Goal: Information Seeking & Learning: Learn about a topic

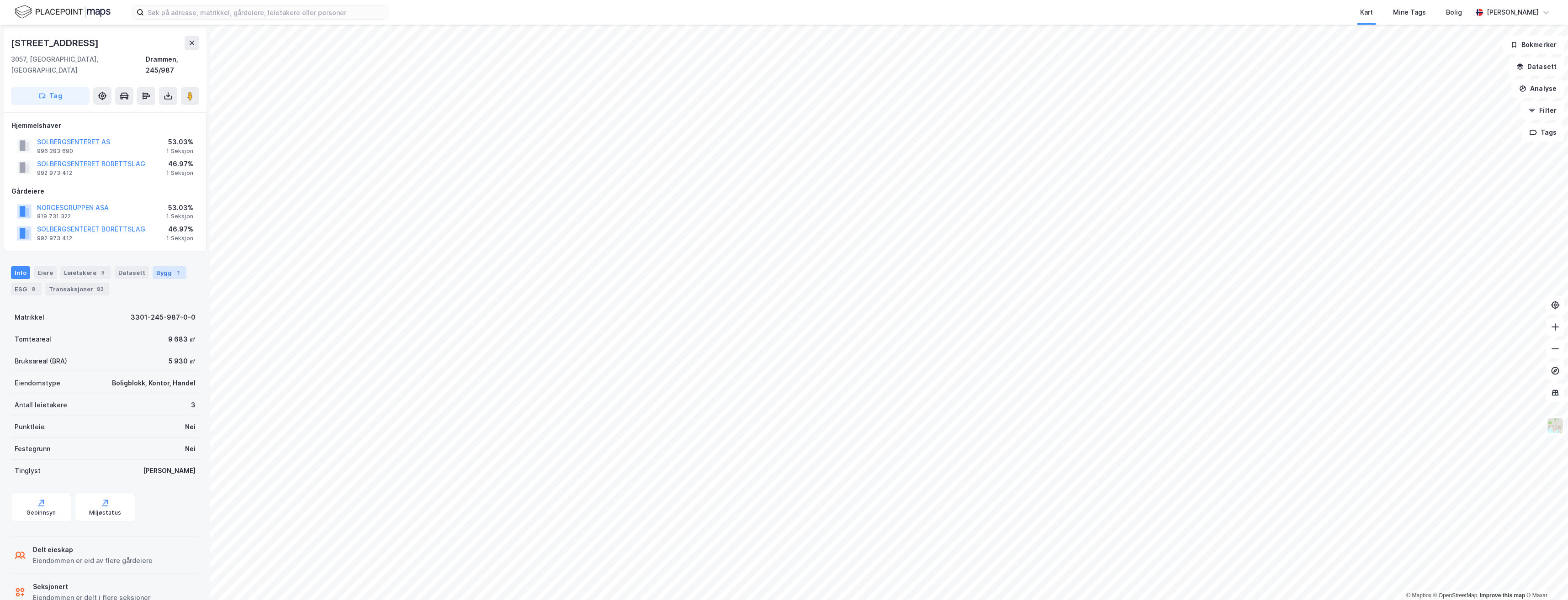
click at [161, 267] on div "Bygg 1" at bounding box center [170, 273] width 34 height 13
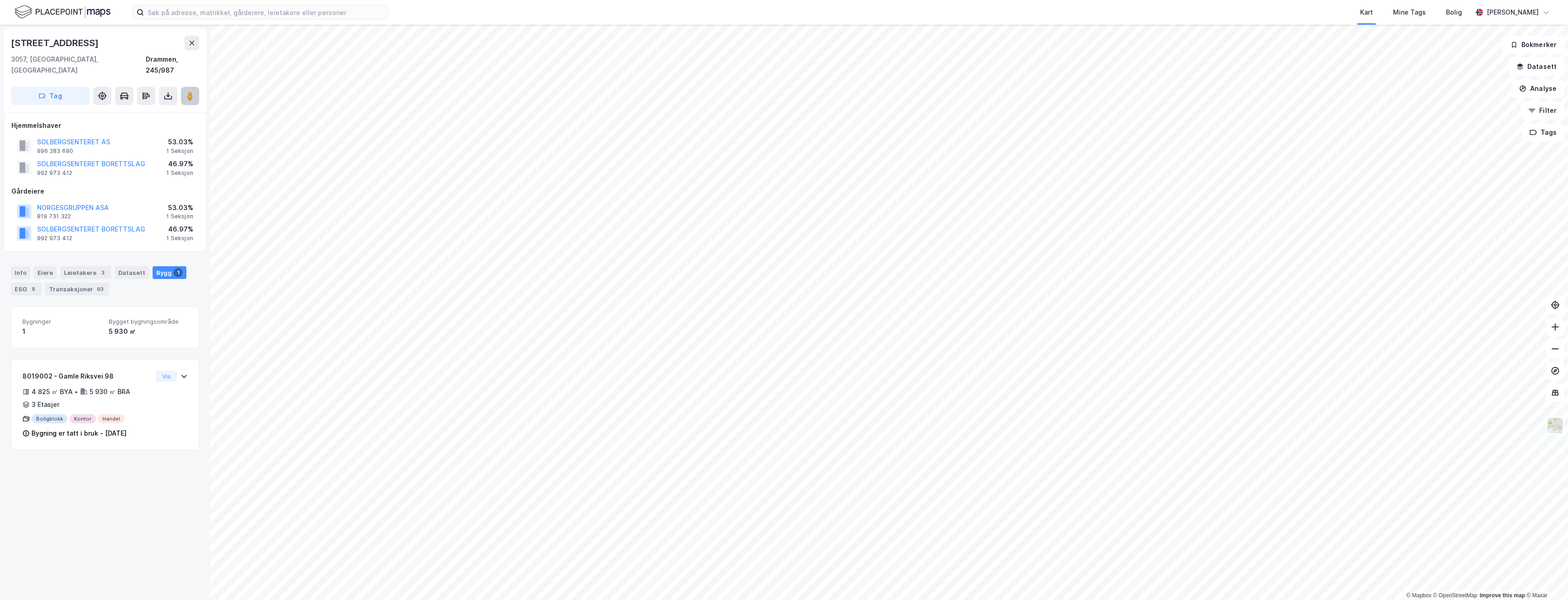
click at [192, 91] on image at bounding box center [190, 96] width 5 height 9
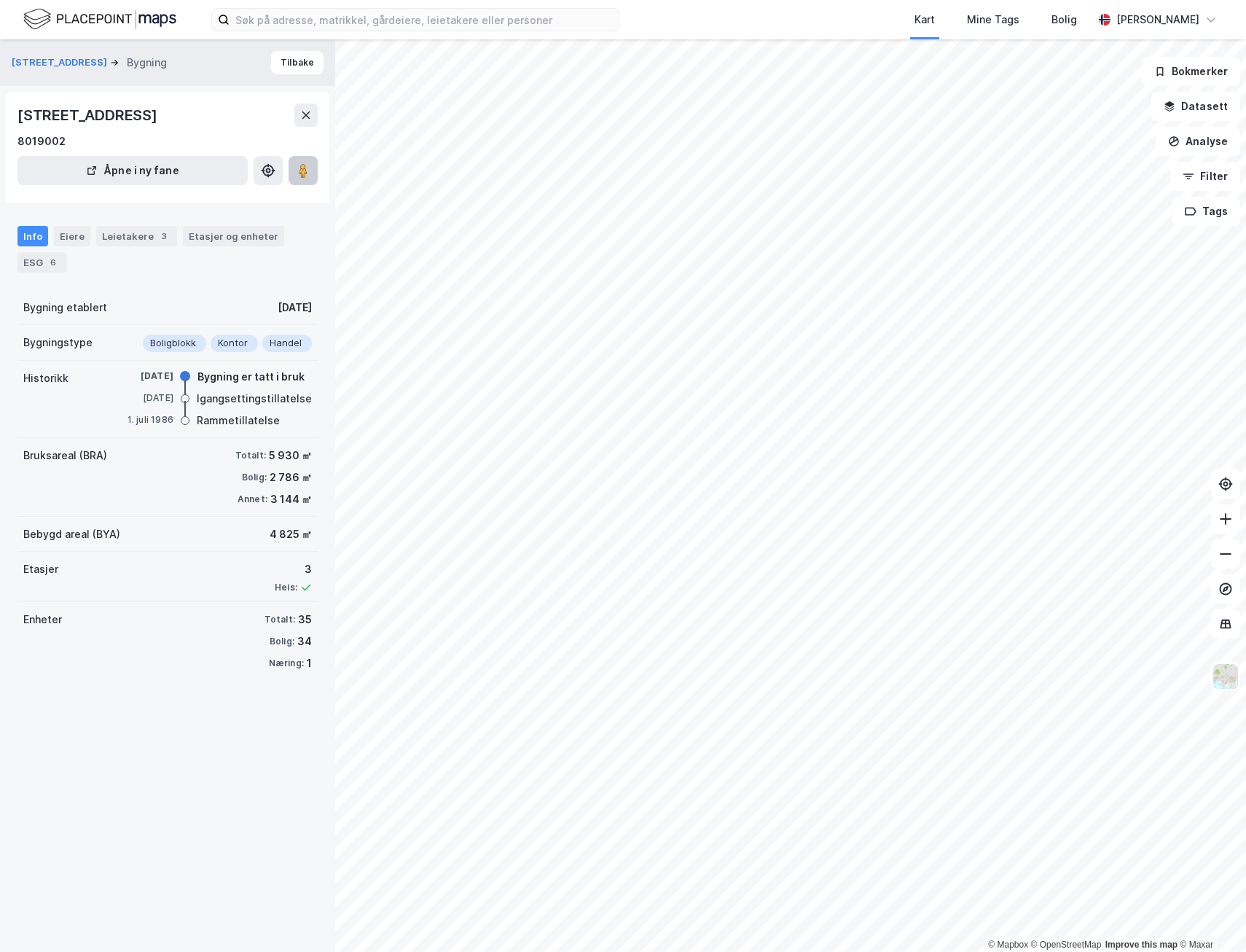
click at [294, 174] on button at bounding box center [303, 171] width 29 height 29
click at [308, 162] on button at bounding box center [303, 171] width 29 height 29
click at [111, 232] on div "Leietakere 3" at bounding box center [136, 236] width 81 height 20
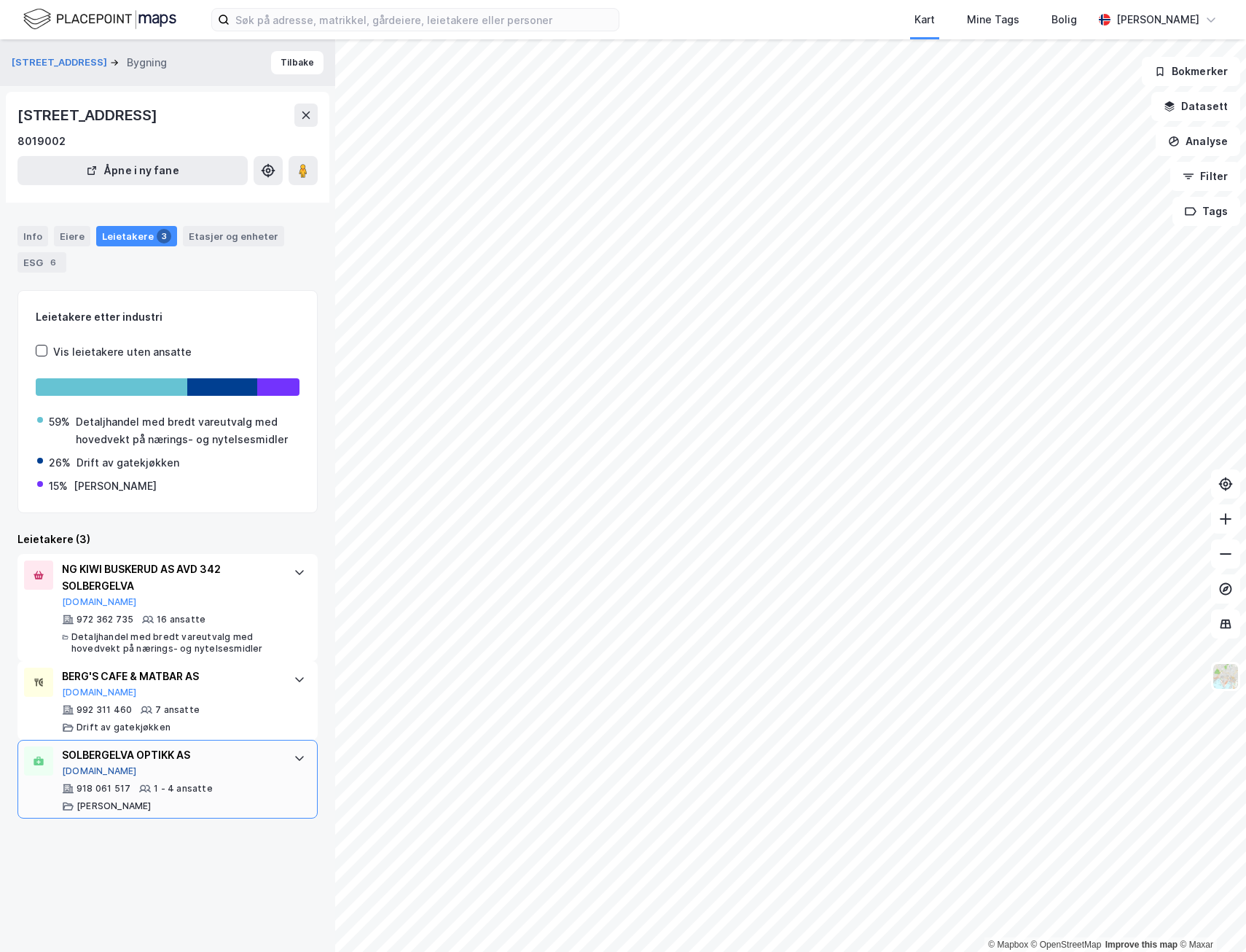
click at [85, 769] on button "[DOMAIN_NAME]" at bounding box center [99, 771] width 75 height 12
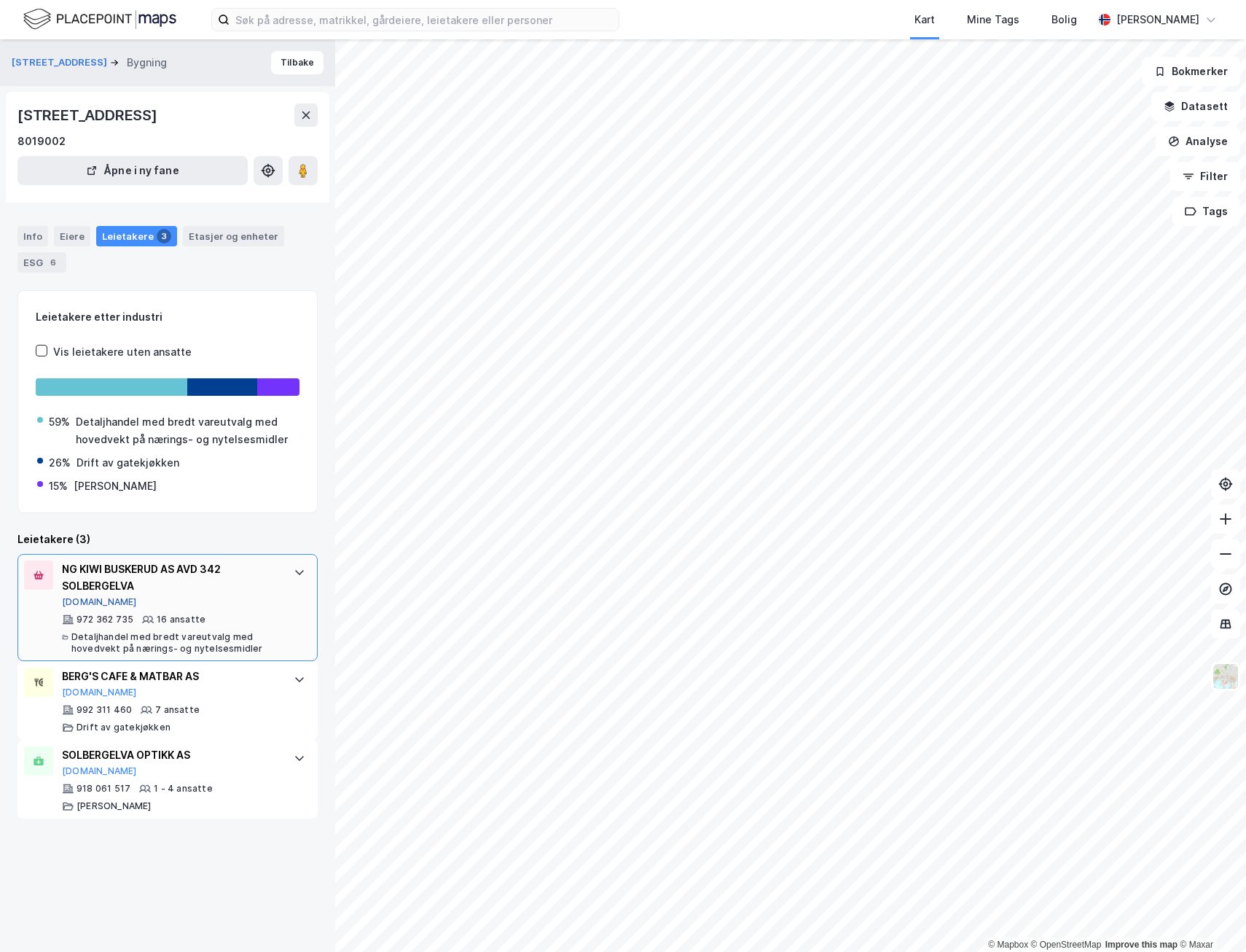
click at [89, 600] on button "[DOMAIN_NAME]" at bounding box center [99, 602] width 75 height 12
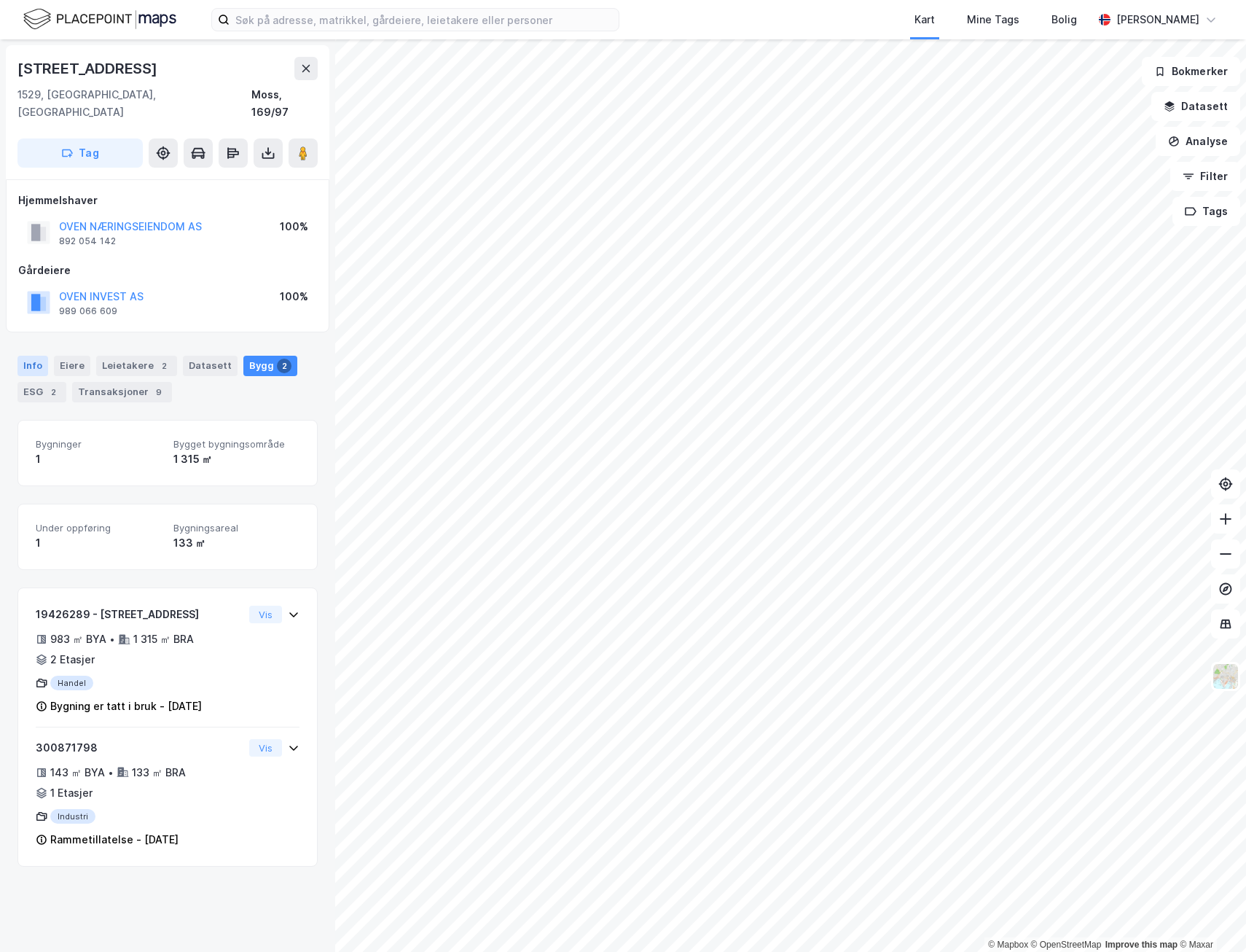
click at [26, 356] on div "Info" at bounding box center [33, 365] width 31 height 20
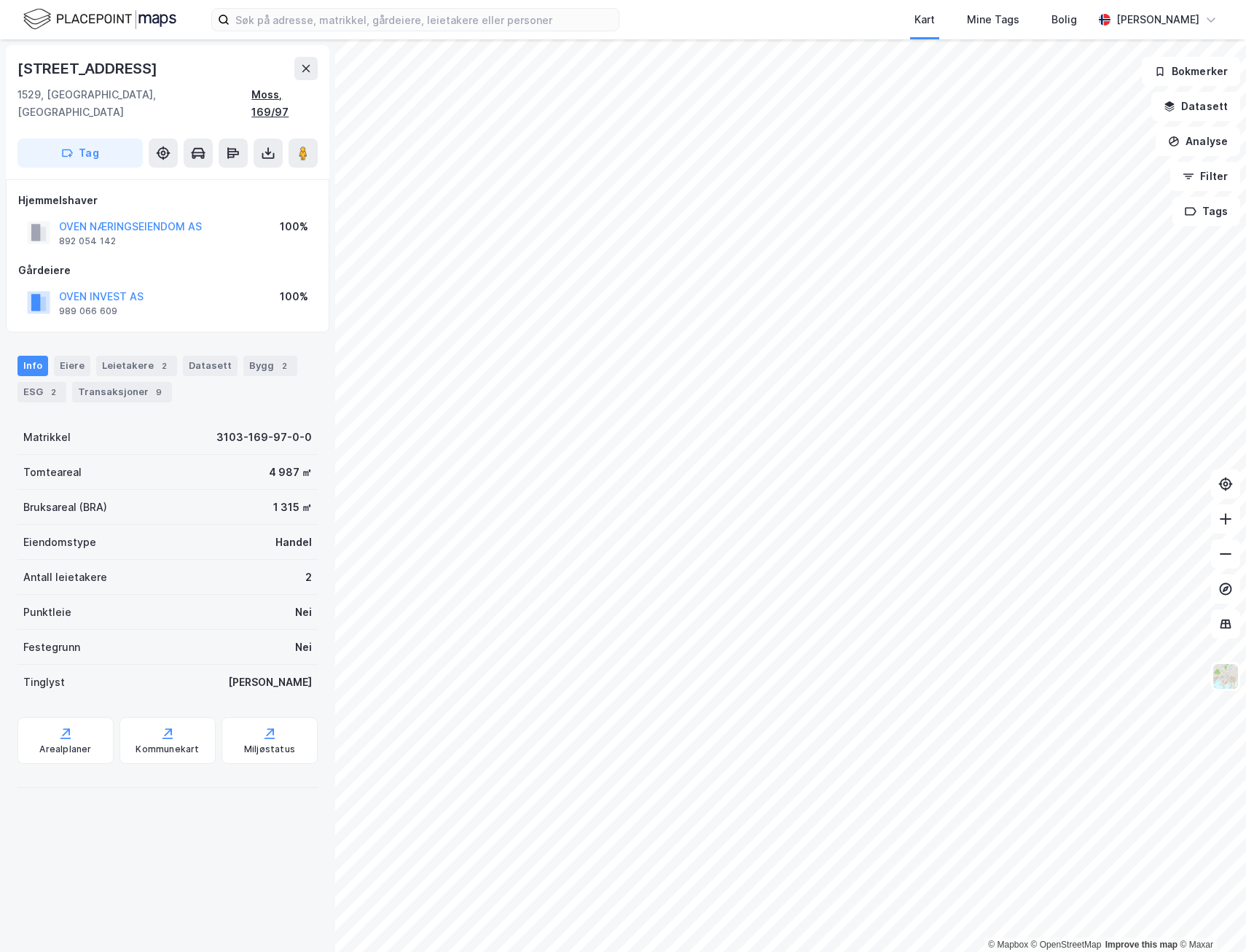
click at [308, 98] on div "Moss, 169/97" at bounding box center [285, 104] width 66 height 35
click at [244, 356] on div "Bygg 2" at bounding box center [271, 365] width 54 height 20
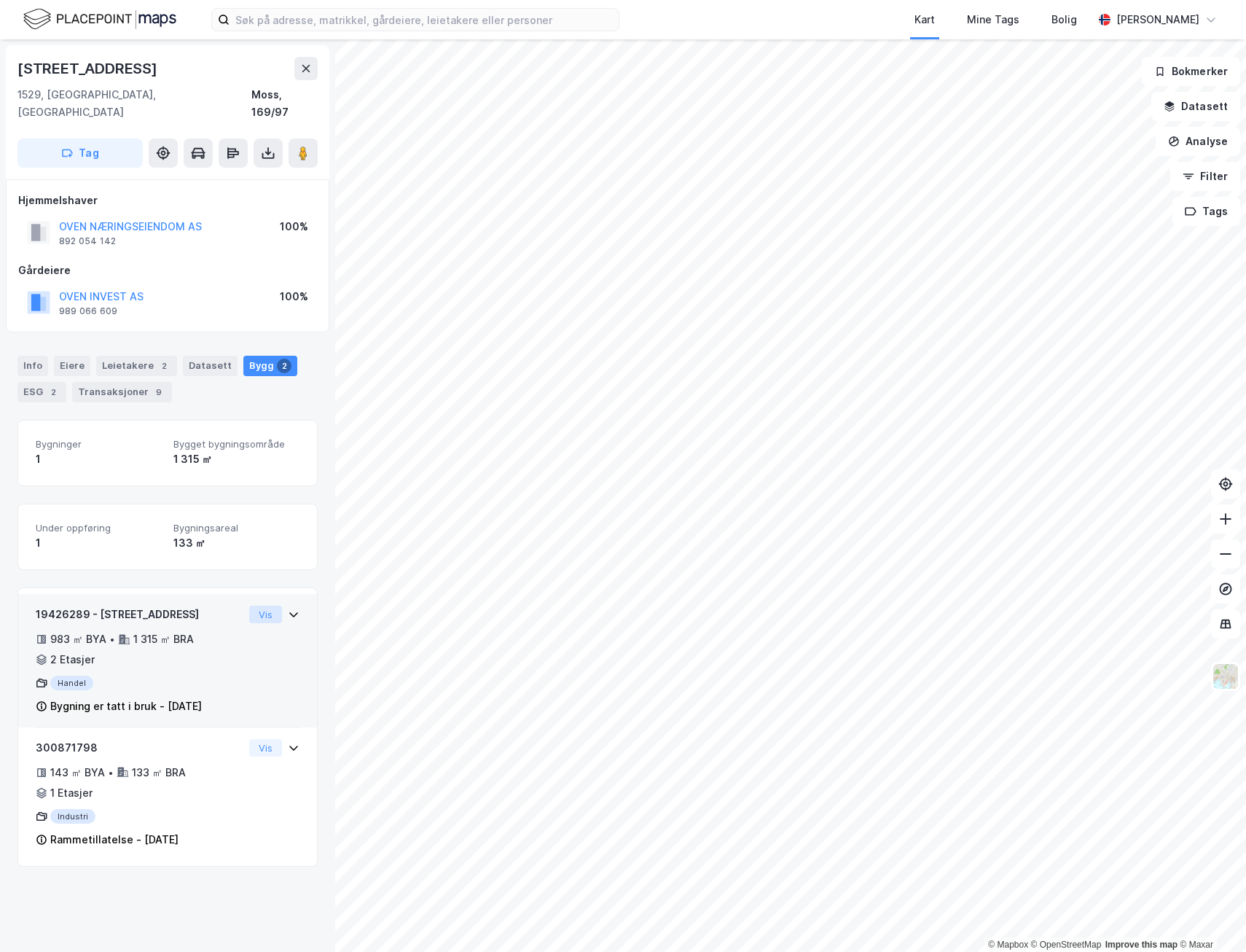
click at [253, 606] on button "Vis" at bounding box center [266, 615] width 33 height 17
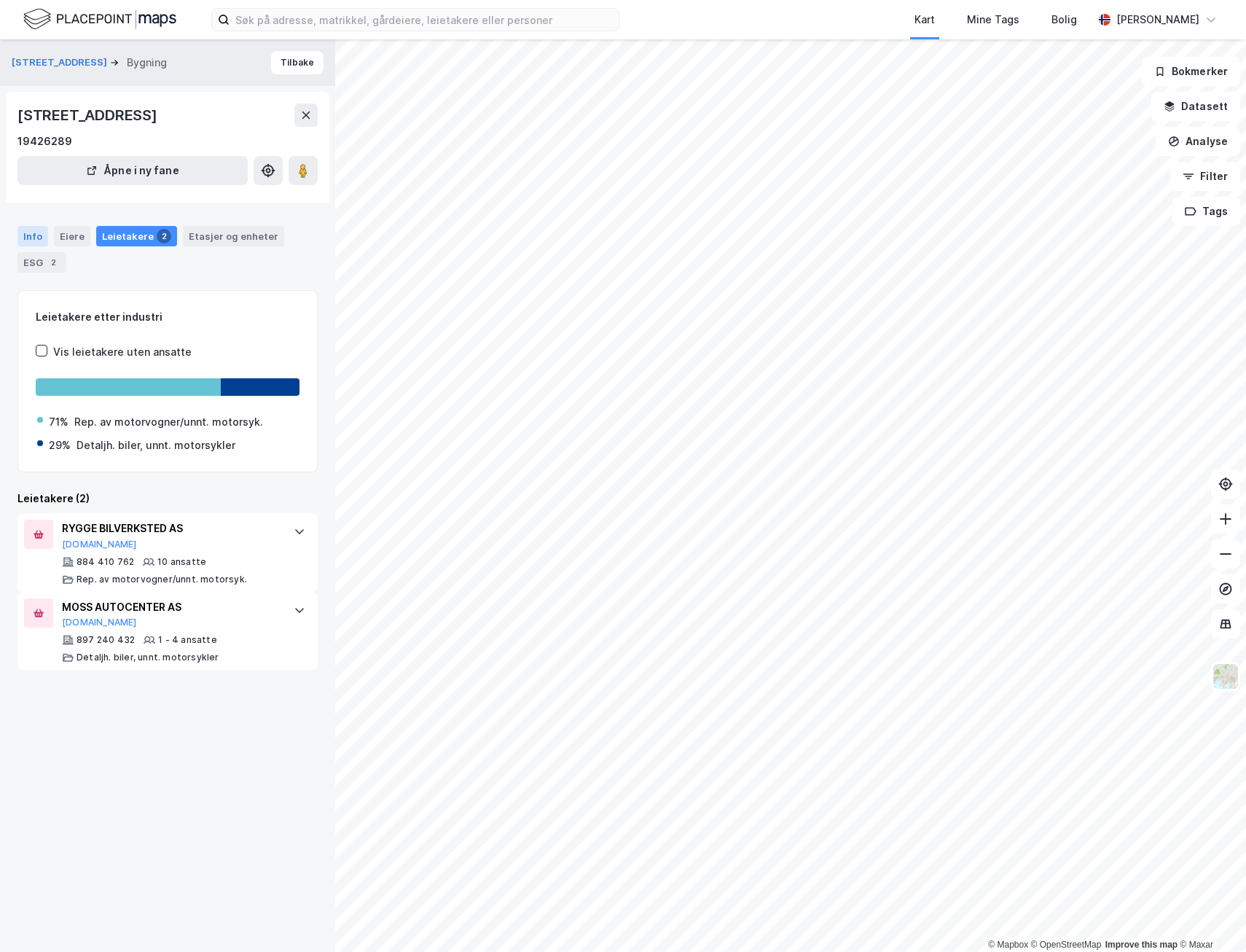
click at [36, 237] on div "Info" at bounding box center [33, 236] width 31 height 20
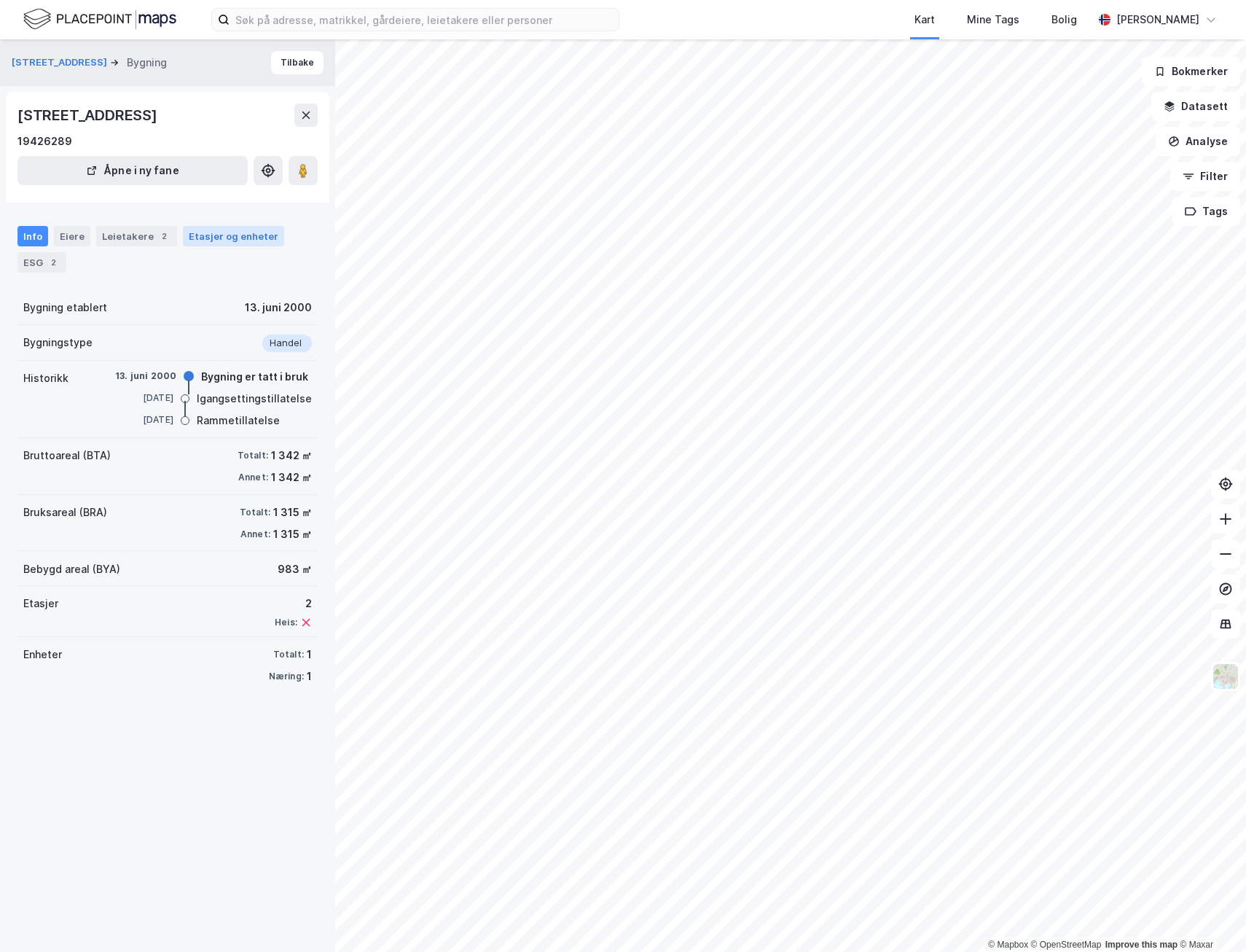
click at [229, 242] on div "Etasjer og enheter" at bounding box center [233, 236] width 89 height 14
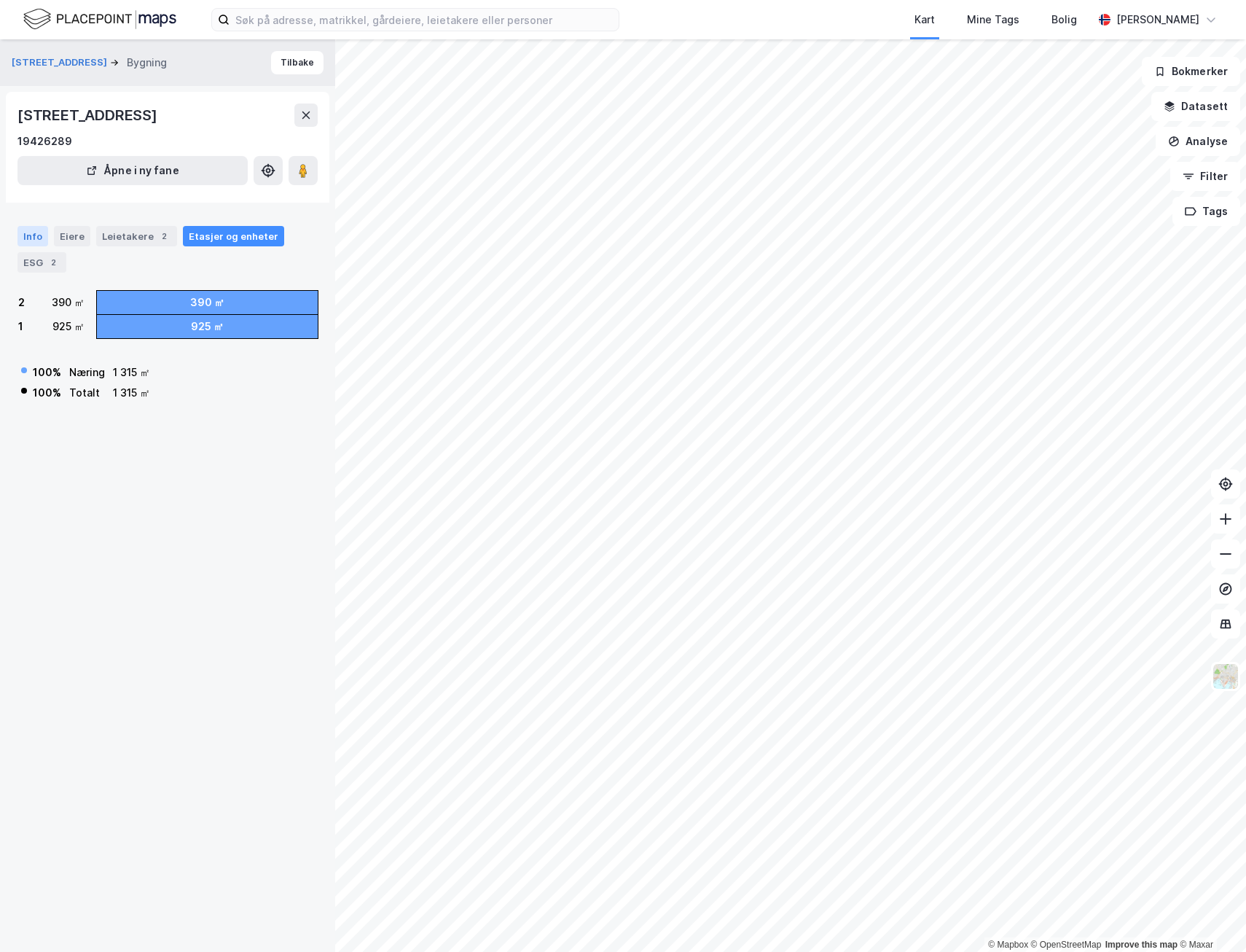
click at [28, 235] on div "Info" at bounding box center [33, 236] width 31 height 20
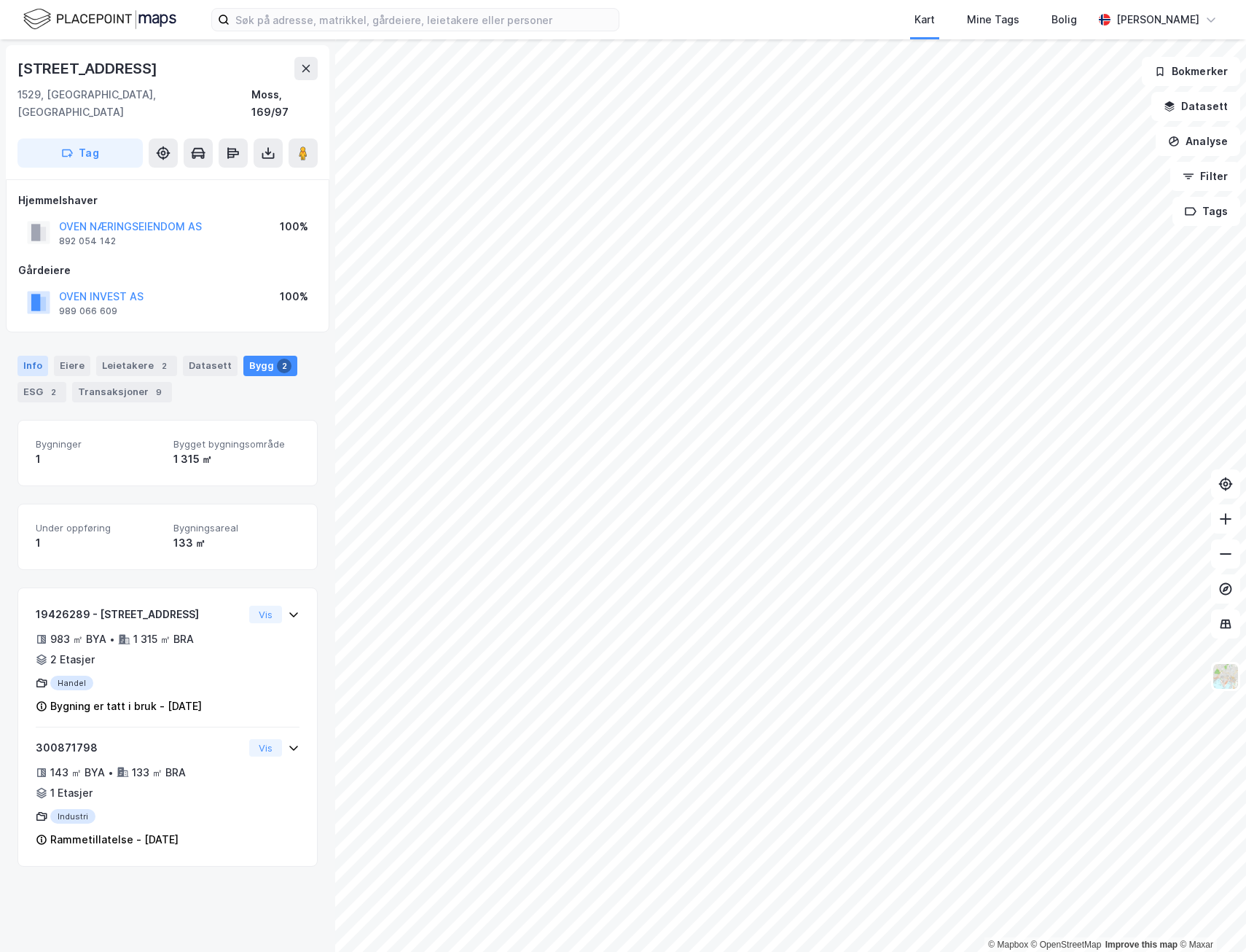
click at [28, 356] on div "Info" at bounding box center [33, 365] width 31 height 20
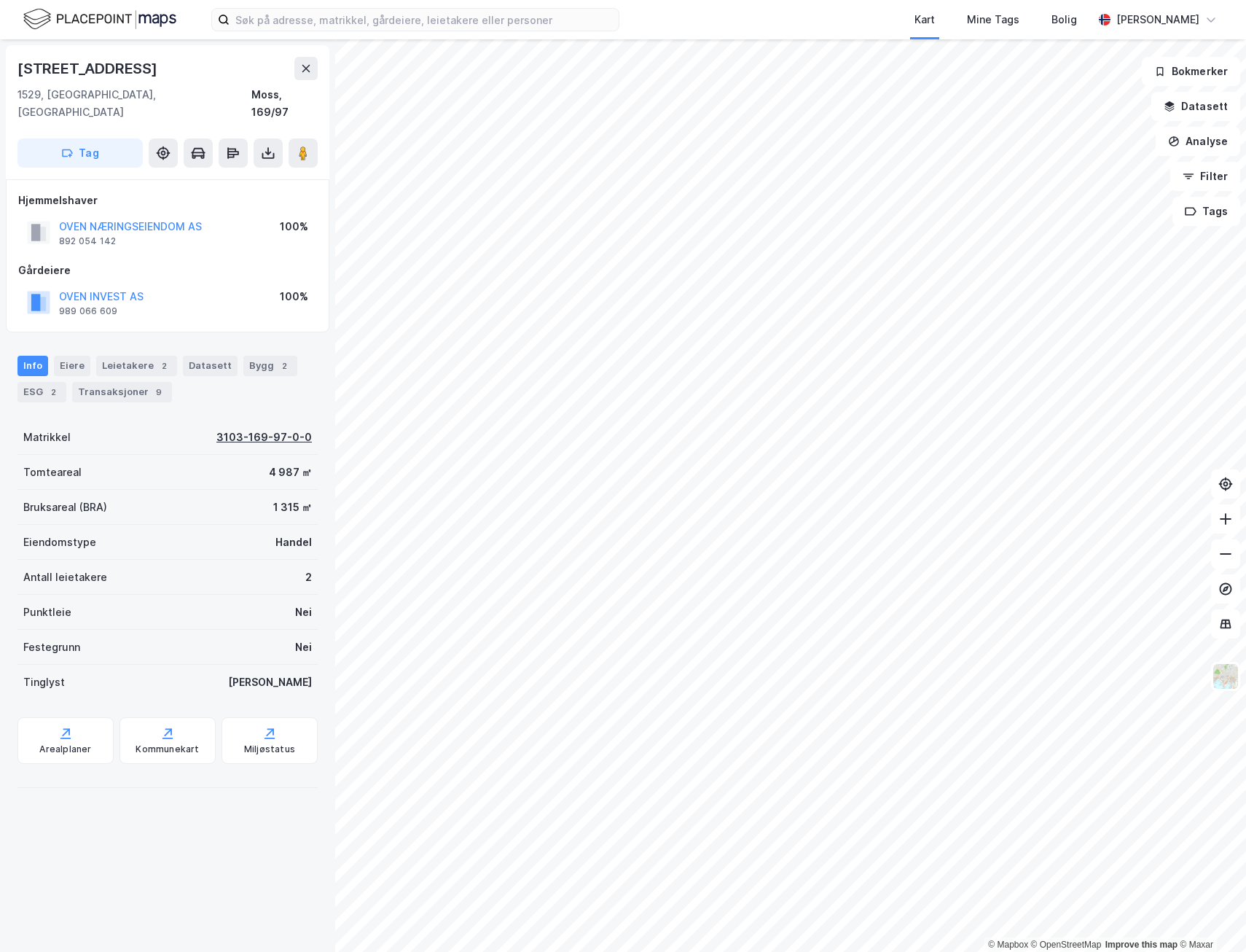
click at [252, 428] on div "3103-169-97-0-0" at bounding box center [264, 437] width 95 height 17
click at [67, 356] on div "Eiere" at bounding box center [73, 365] width 37 height 20
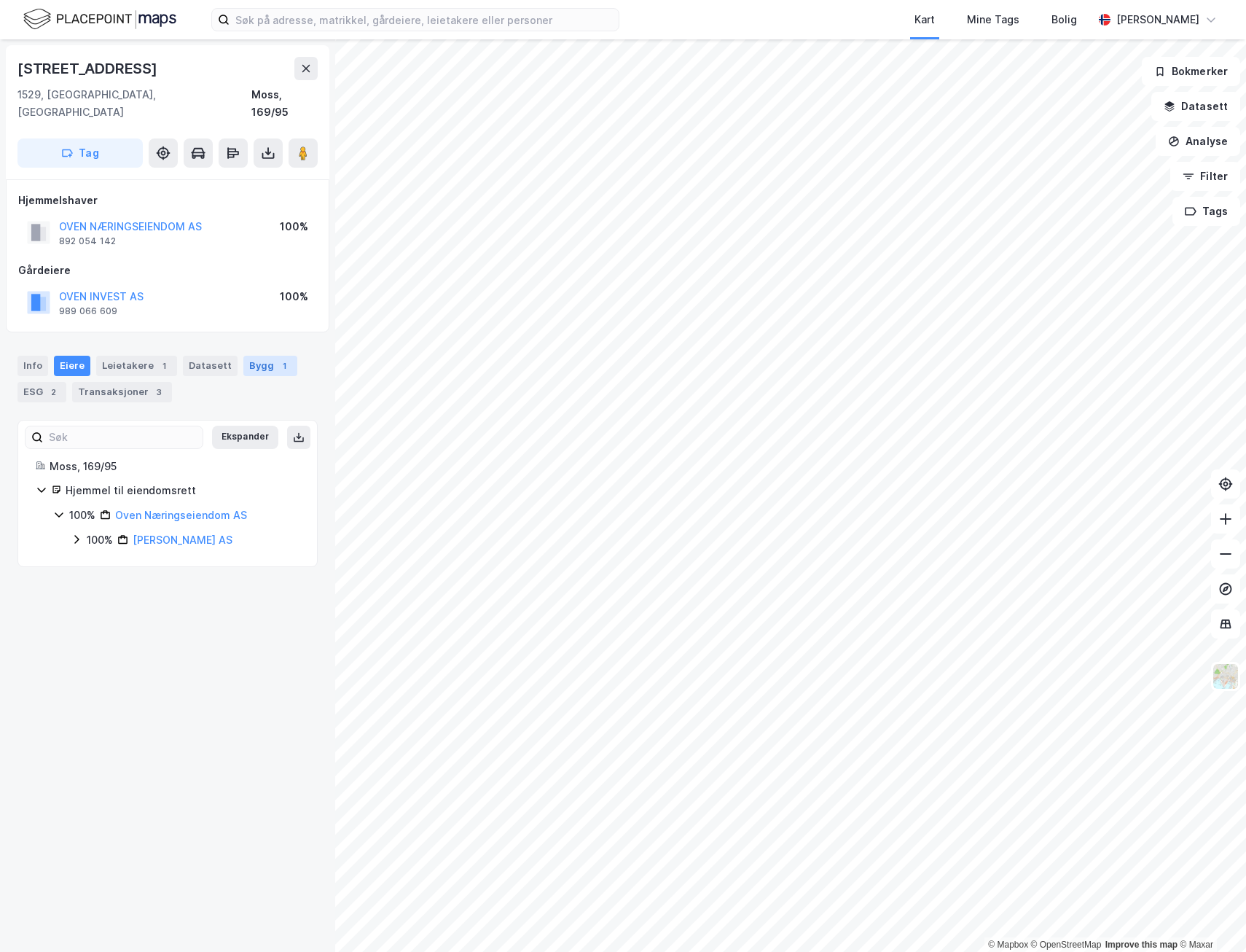
click at [277, 358] on div "1" at bounding box center [284, 365] width 15 height 15
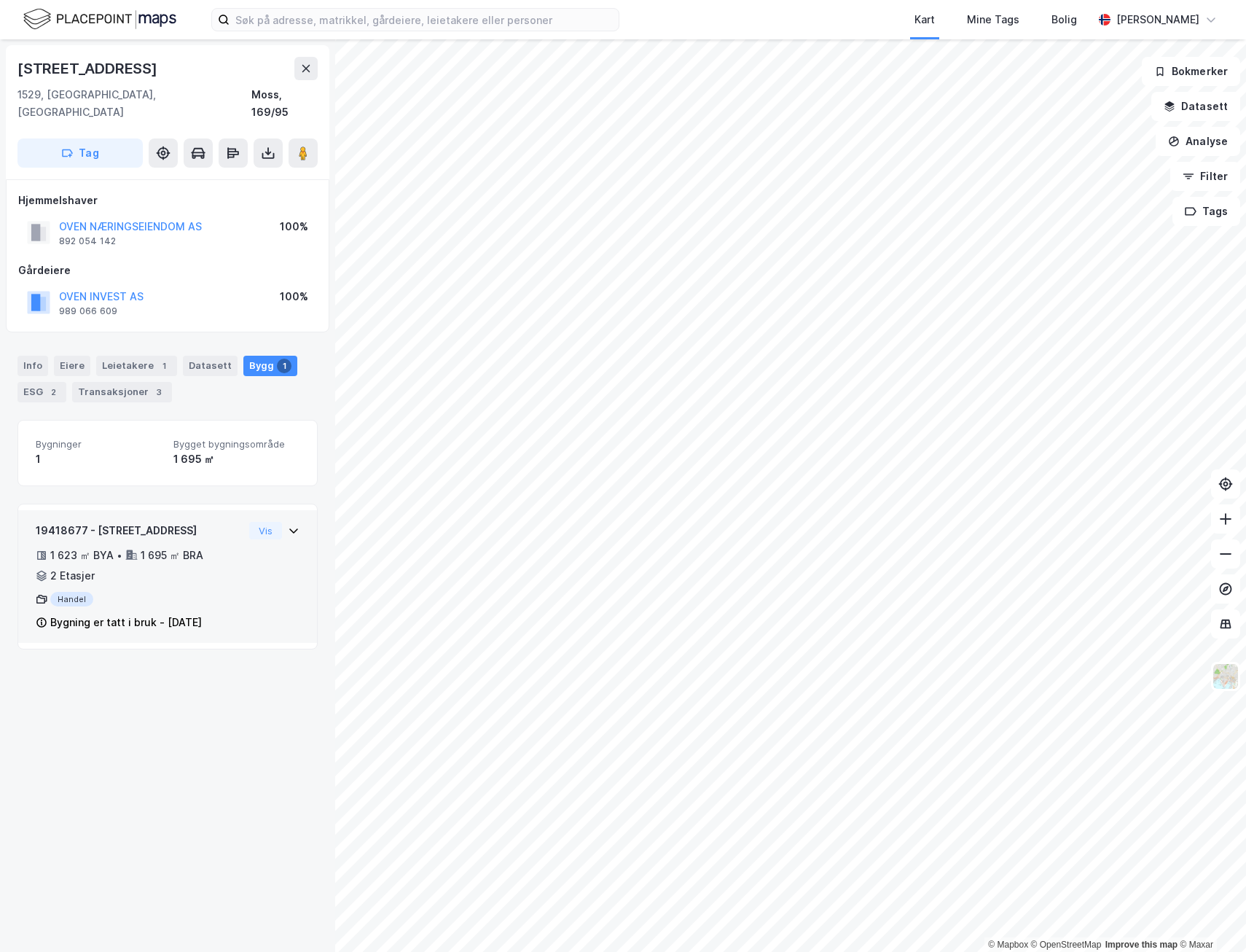
click at [183, 565] on div "1 623 ㎡ BYA • 1 695 ㎡ BRA • 2 Etasjer" at bounding box center [140, 565] width 208 height 38
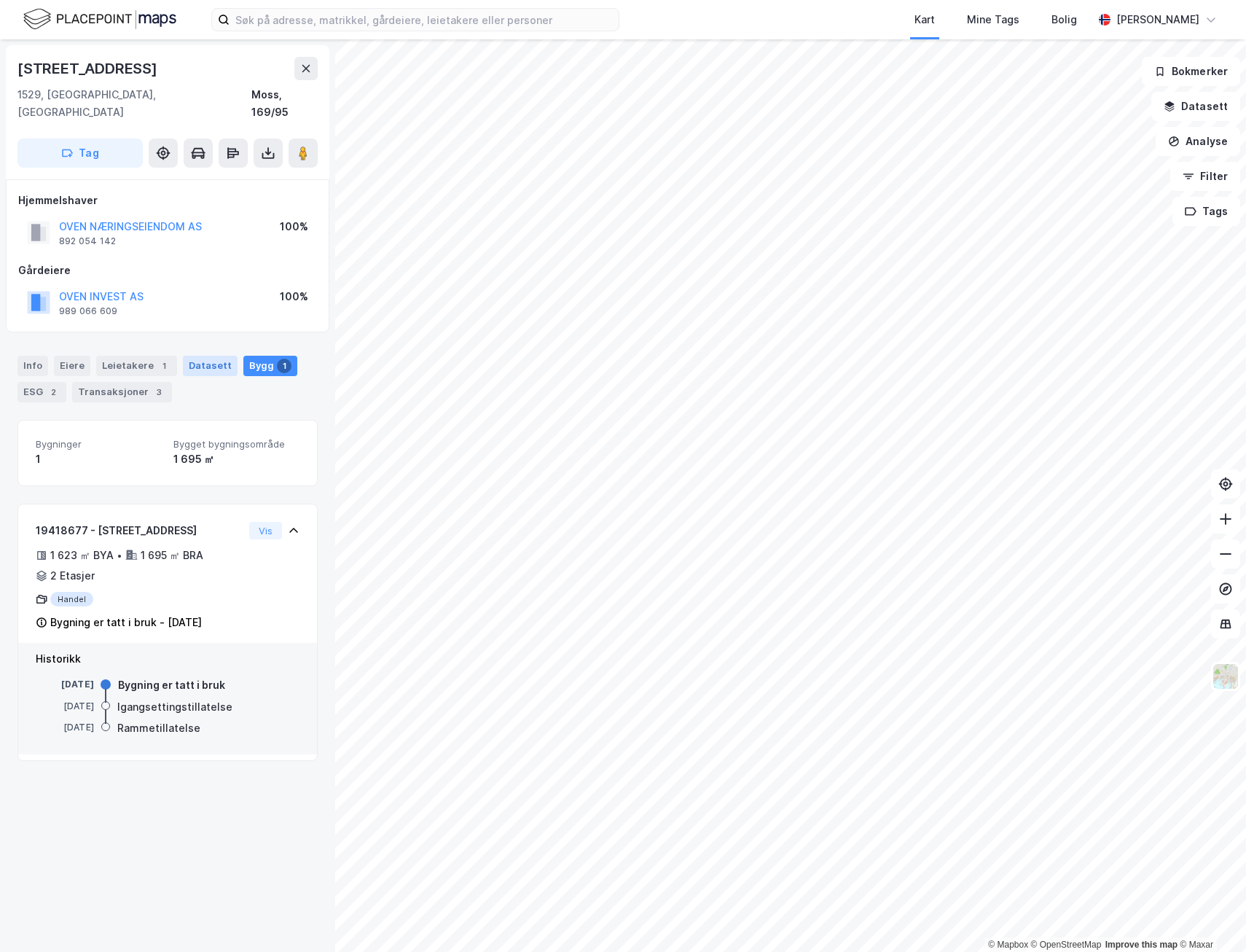
click at [197, 356] on div "Datasett" at bounding box center [210, 365] width 54 height 20
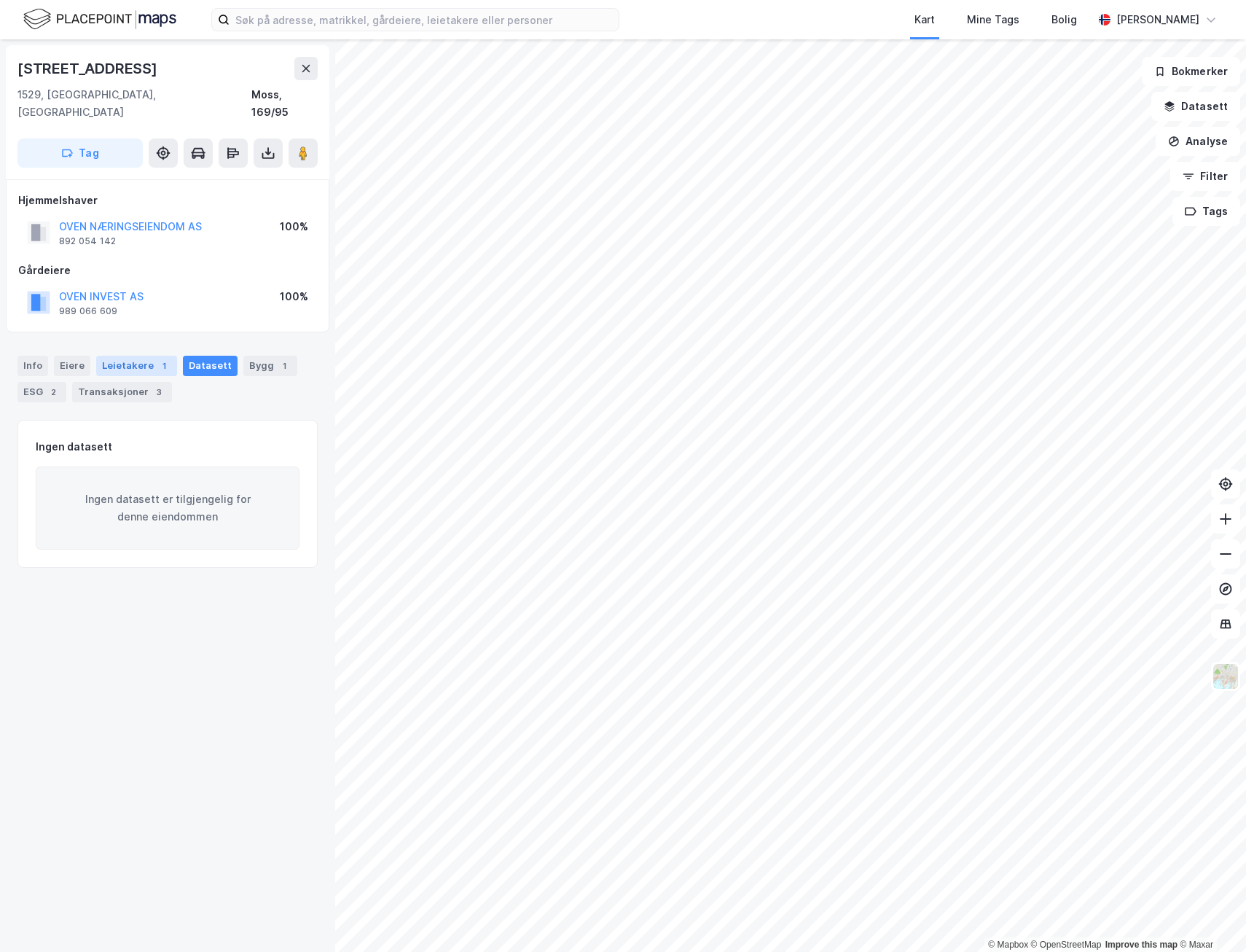
click at [135, 356] on div "Leietakere 1" at bounding box center [136, 365] width 81 height 20
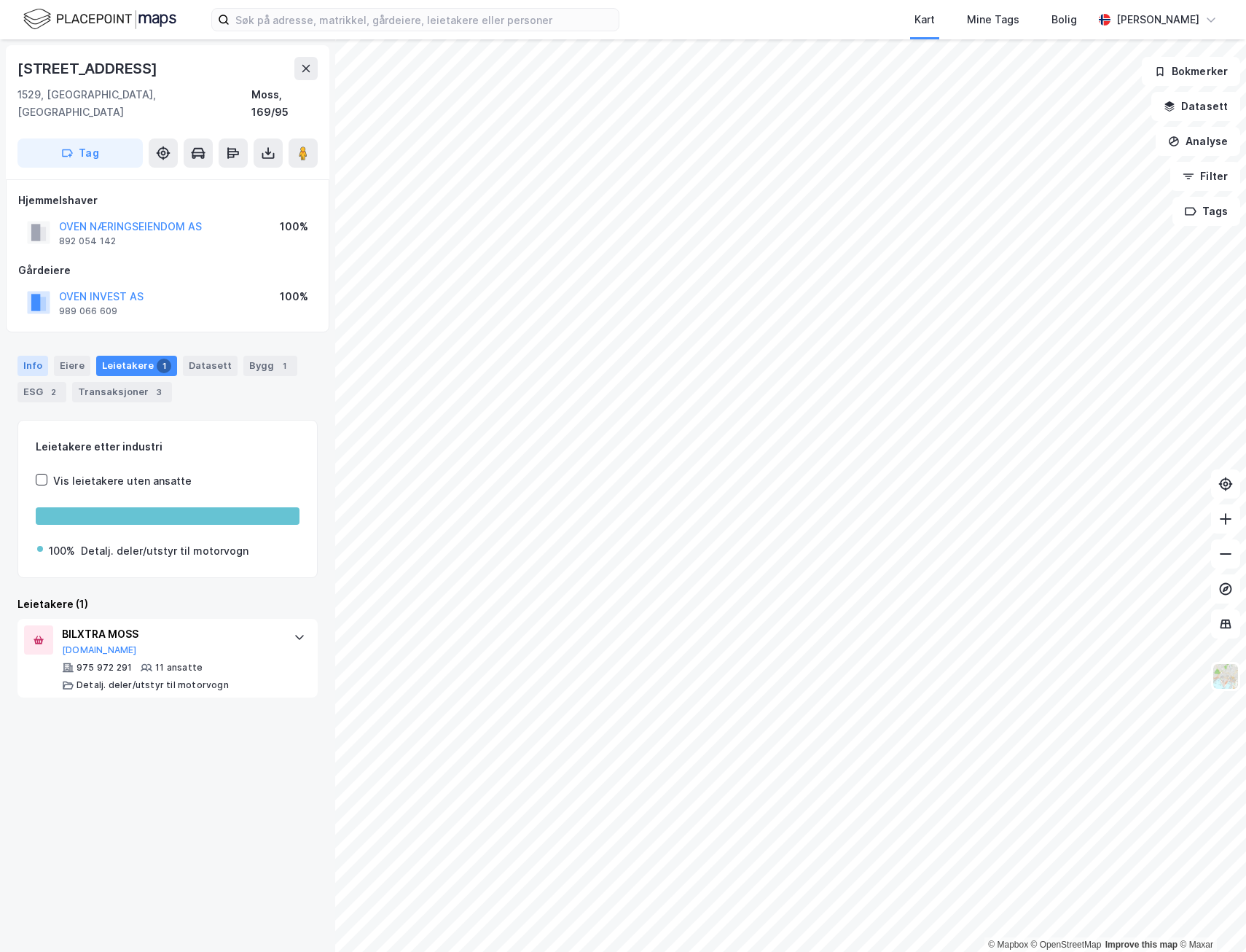
click at [33, 356] on div "Info" at bounding box center [33, 365] width 31 height 20
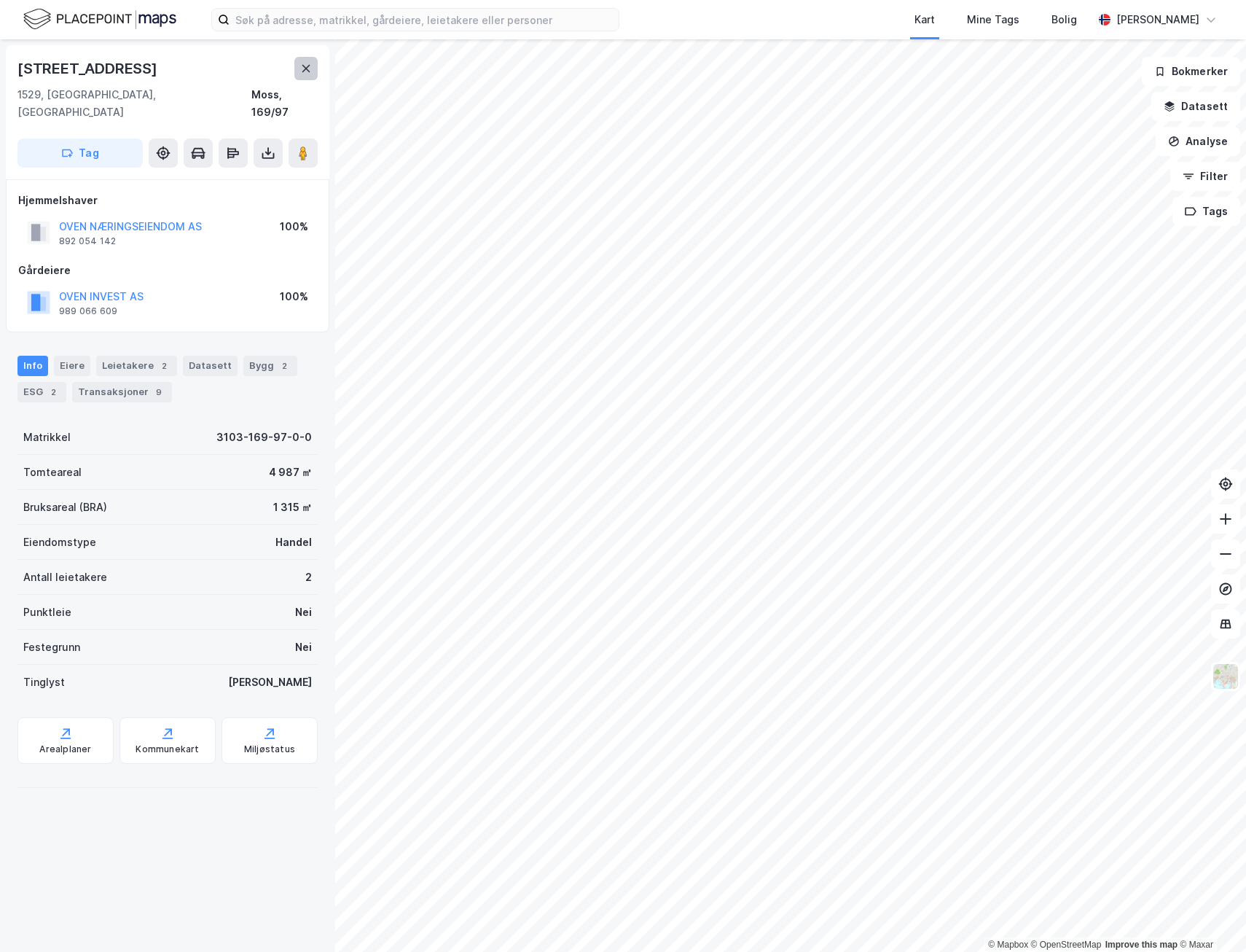
click at [305, 75] on button at bounding box center [306, 69] width 23 height 23
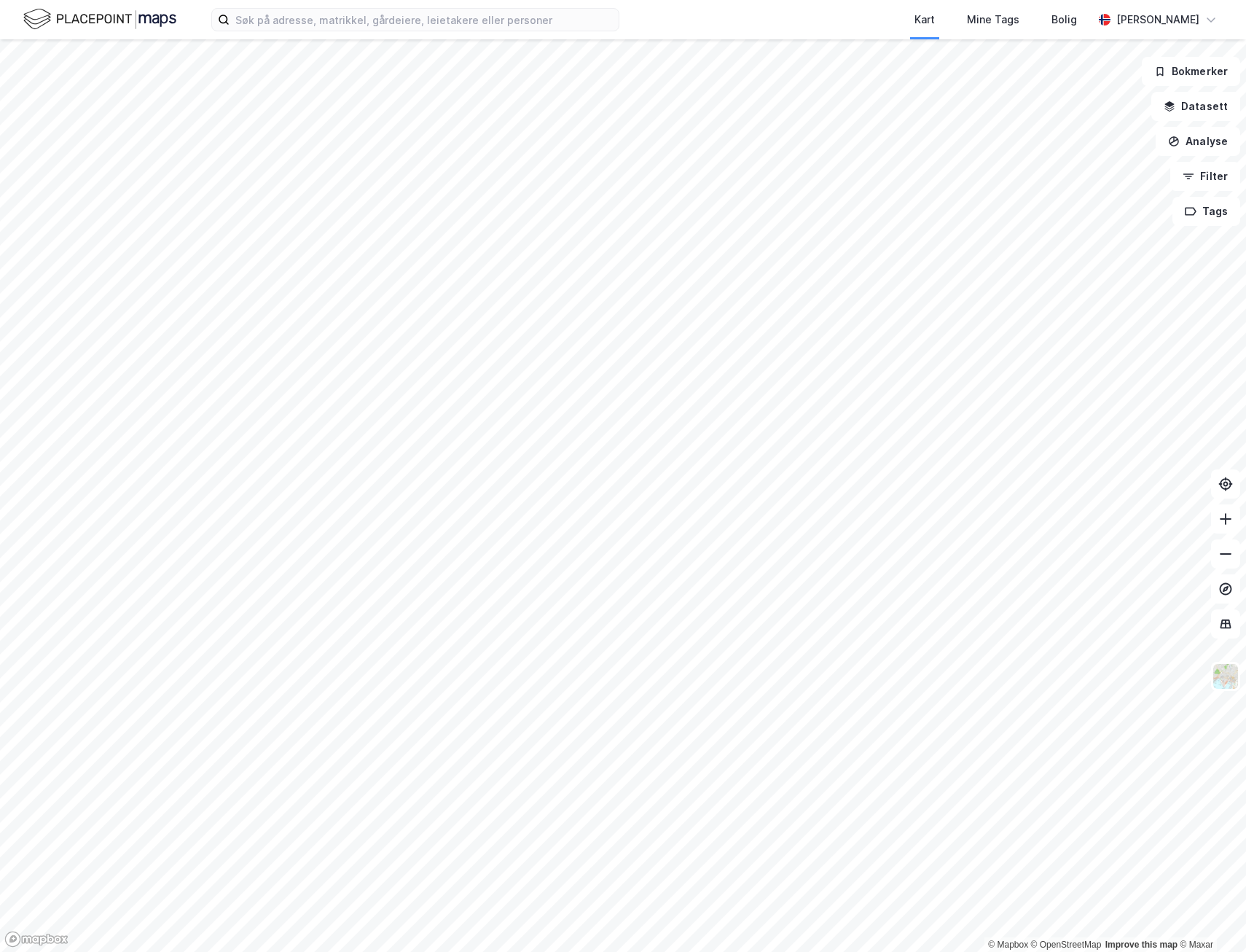
click at [120, 23] on img at bounding box center [100, 19] width 153 height 25
click at [98, 16] on img at bounding box center [100, 19] width 153 height 25
click at [34, 15] on img at bounding box center [100, 19] width 153 height 25
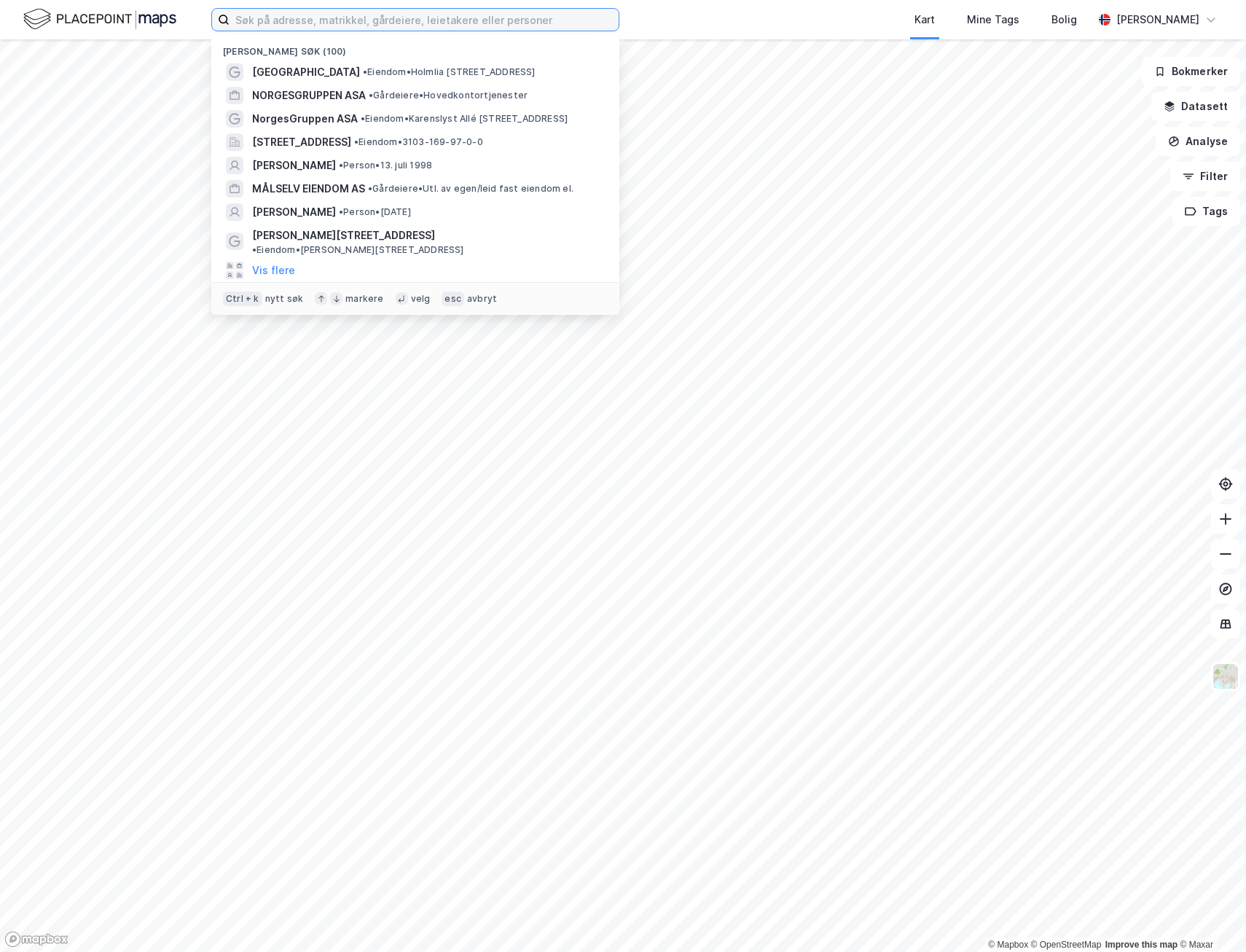
click at [399, 25] on input at bounding box center [423, 19] width 389 height 22
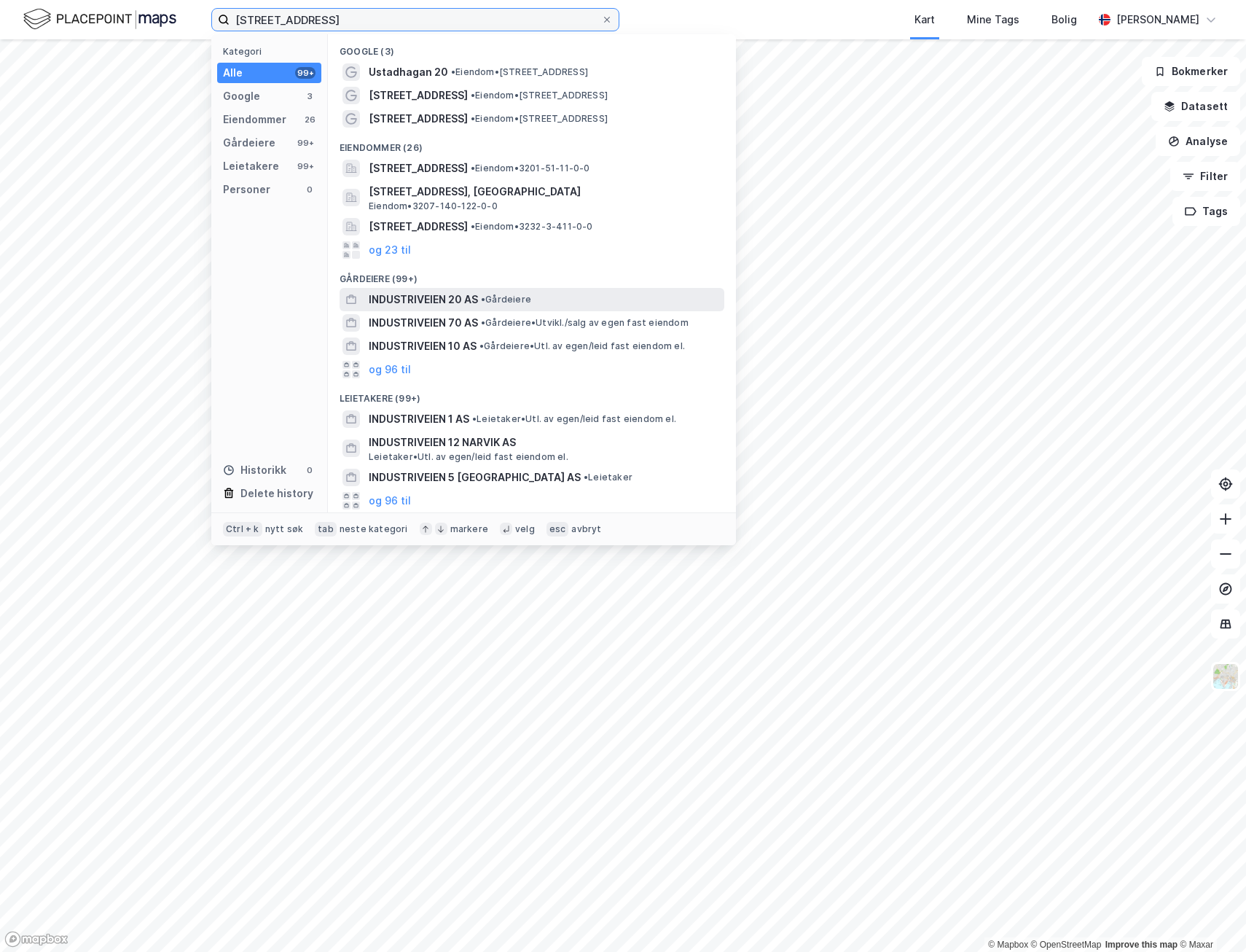
type input "Industriveien 20"
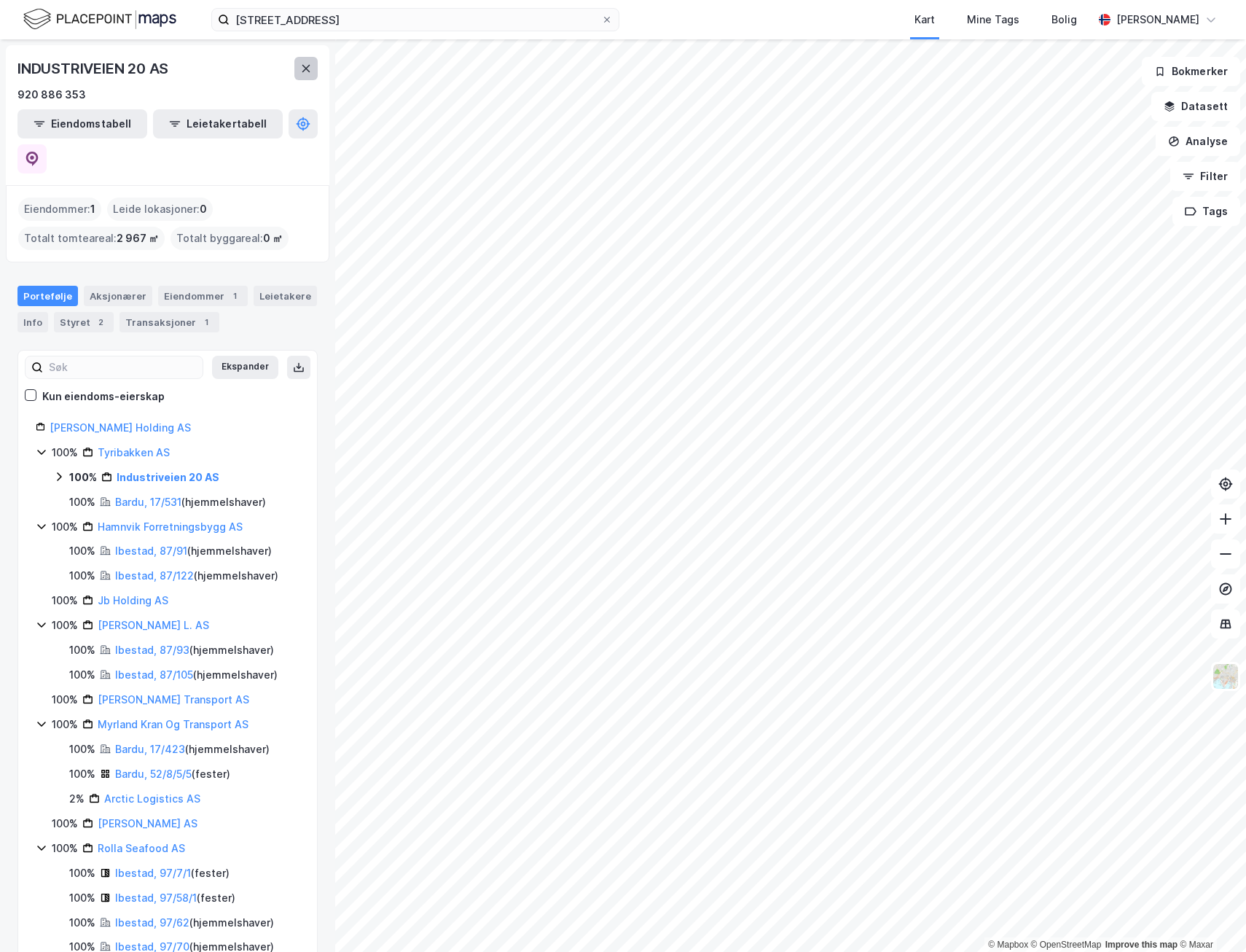
click at [306, 72] on icon at bounding box center [306, 69] width 12 height 12
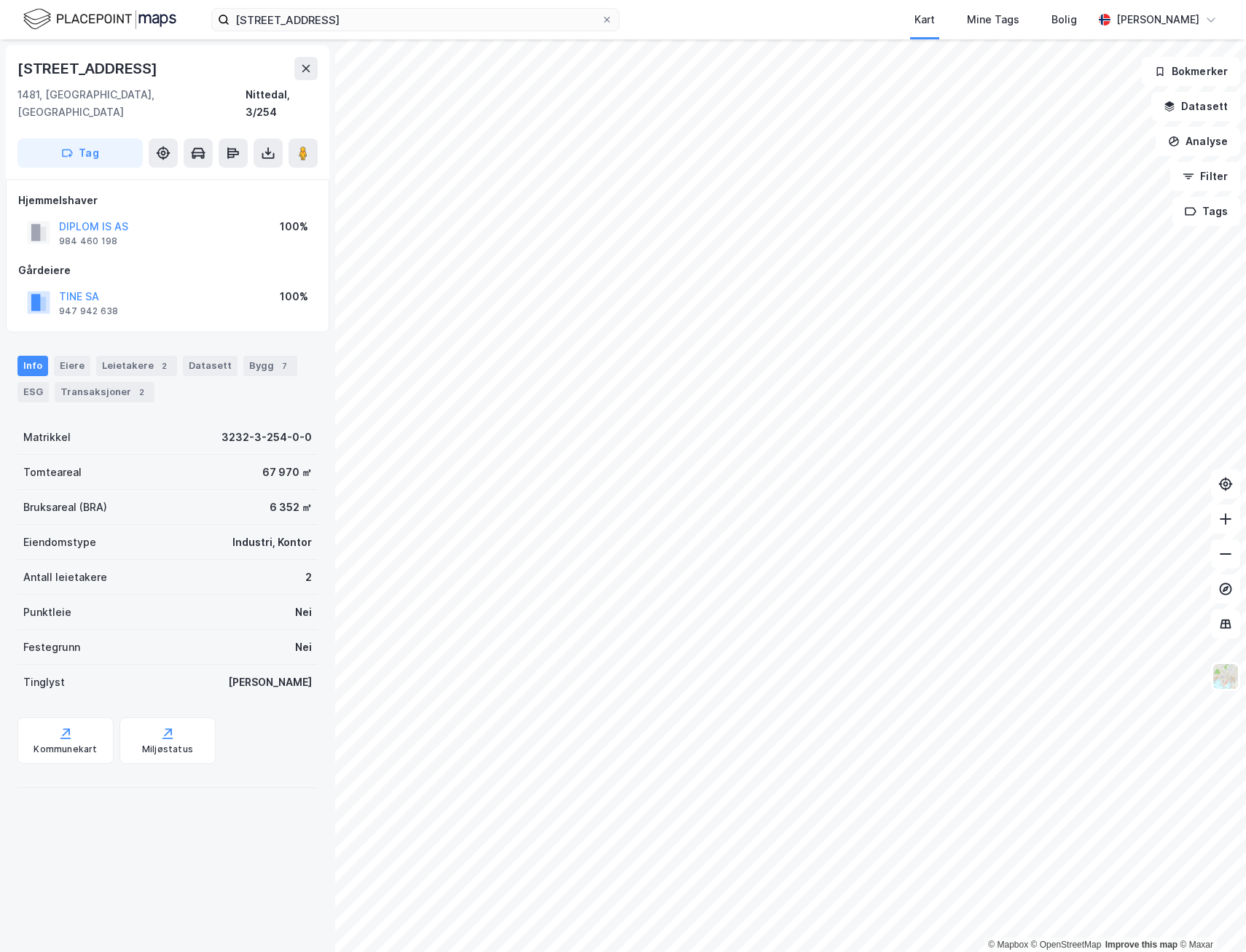
click at [1090, 940] on div "© Mapbox © OpenStreetMap Improve this map © Maxar" at bounding box center [623, 496] width 1246 height 913
click at [122, 356] on div "Leietakere 2" at bounding box center [136, 365] width 81 height 20
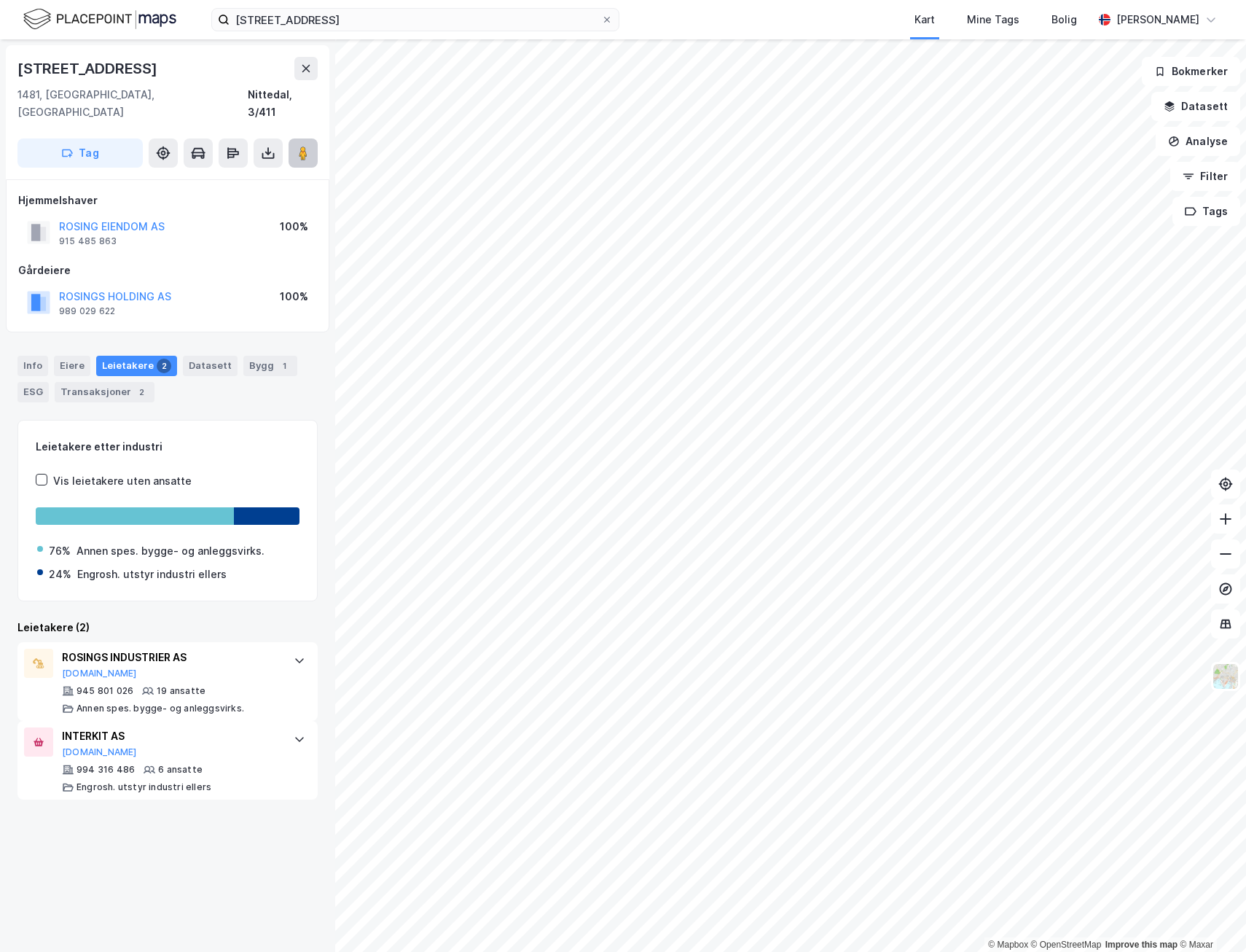
click at [307, 146] on image at bounding box center [303, 153] width 9 height 15
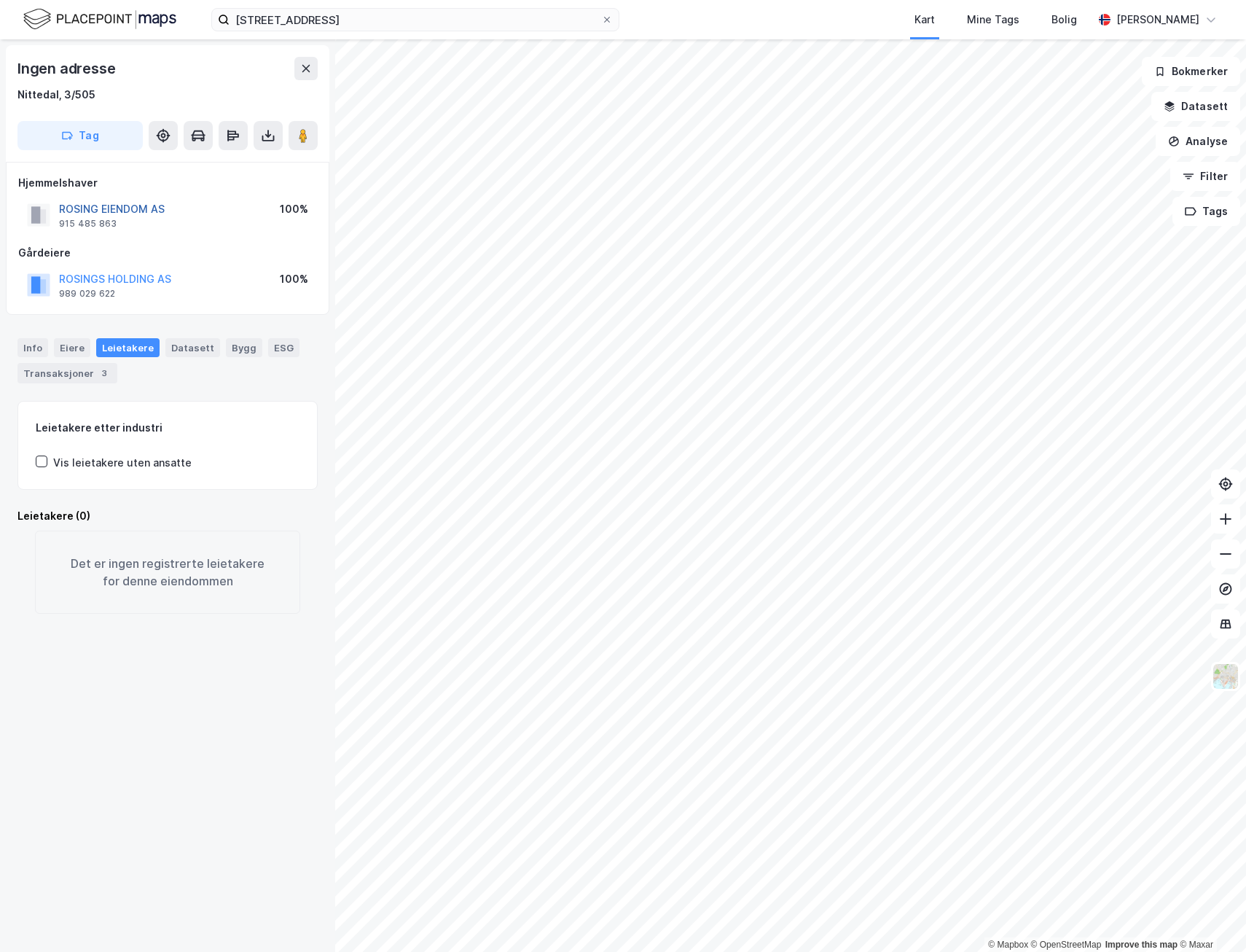
click at [0, 0] on button "ROSING EIENDOM AS" at bounding box center [0, 0] width 0 height 0
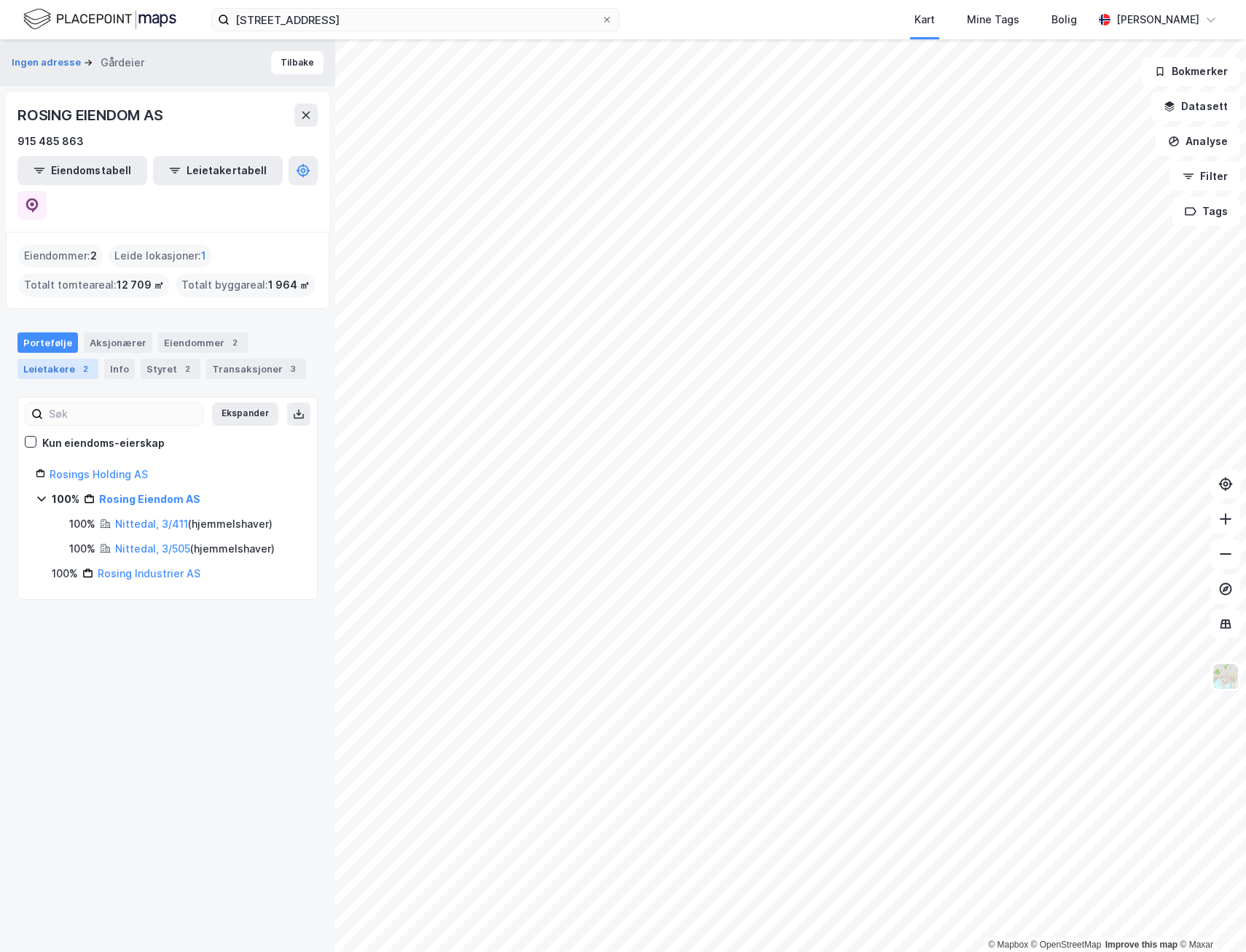
click at [93, 358] on div "Leietakere 2" at bounding box center [57, 368] width 81 height 20
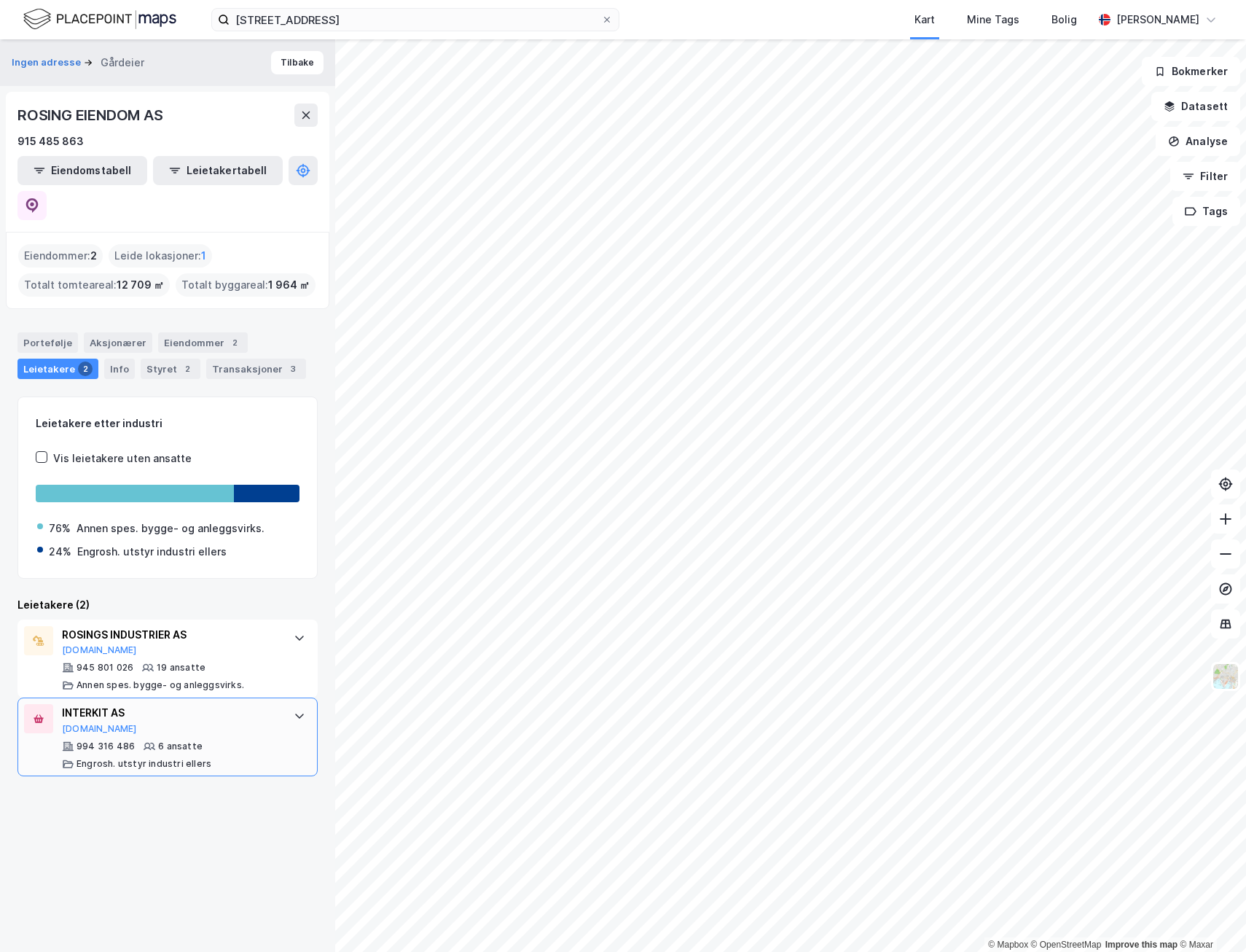
click at [85, 704] on div "INTERKIT AS Proff.no 994 316 486 6 ansatte Engrosh. utstyr industri ellers" at bounding box center [171, 737] width 218 height 66
click at [84, 724] on button "[DOMAIN_NAME]" at bounding box center [99, 730] width 75 height 12
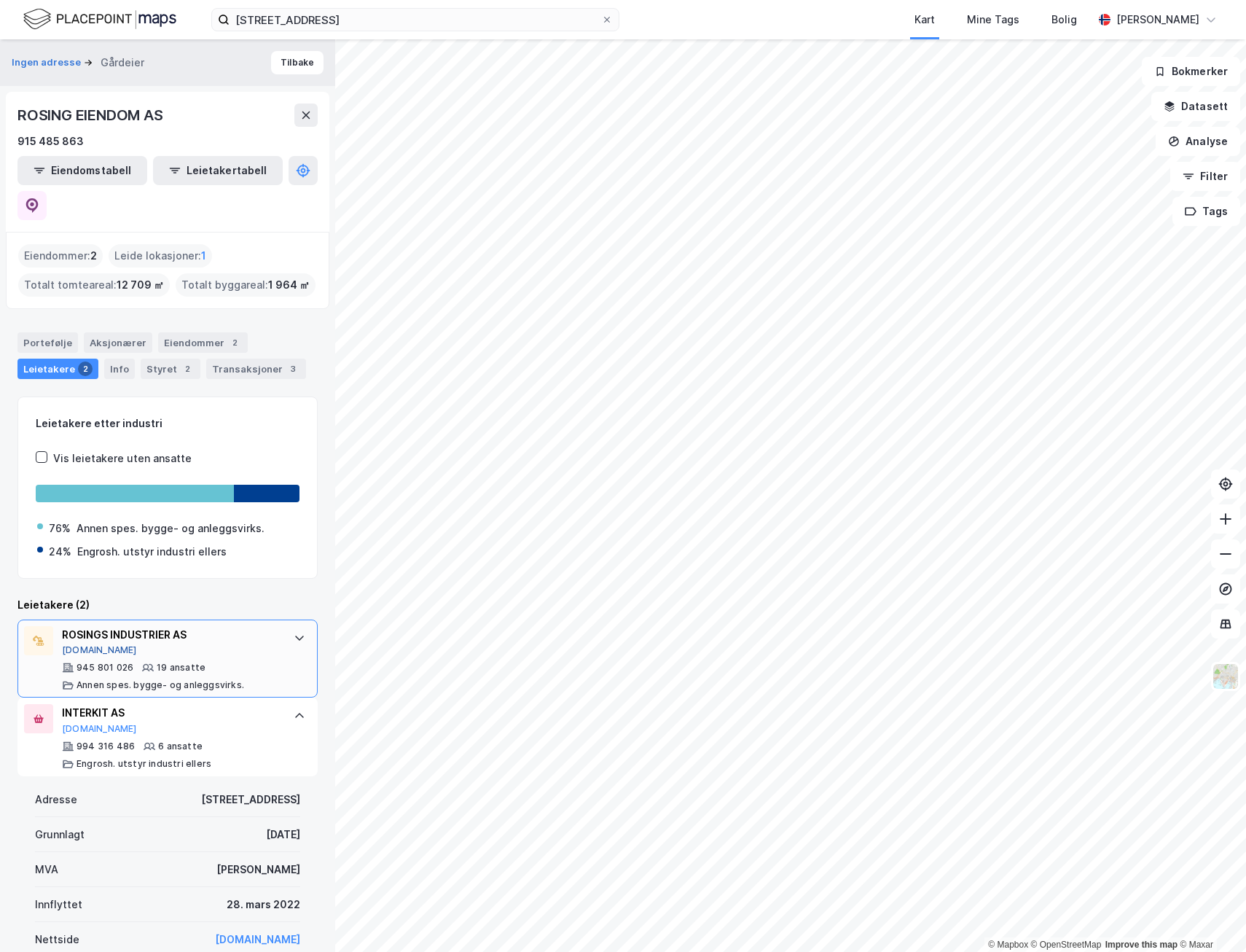
click at [81, 645] on button "[DOMAIN_NAME]" at bounding box center [99, 651] width 75 height 12
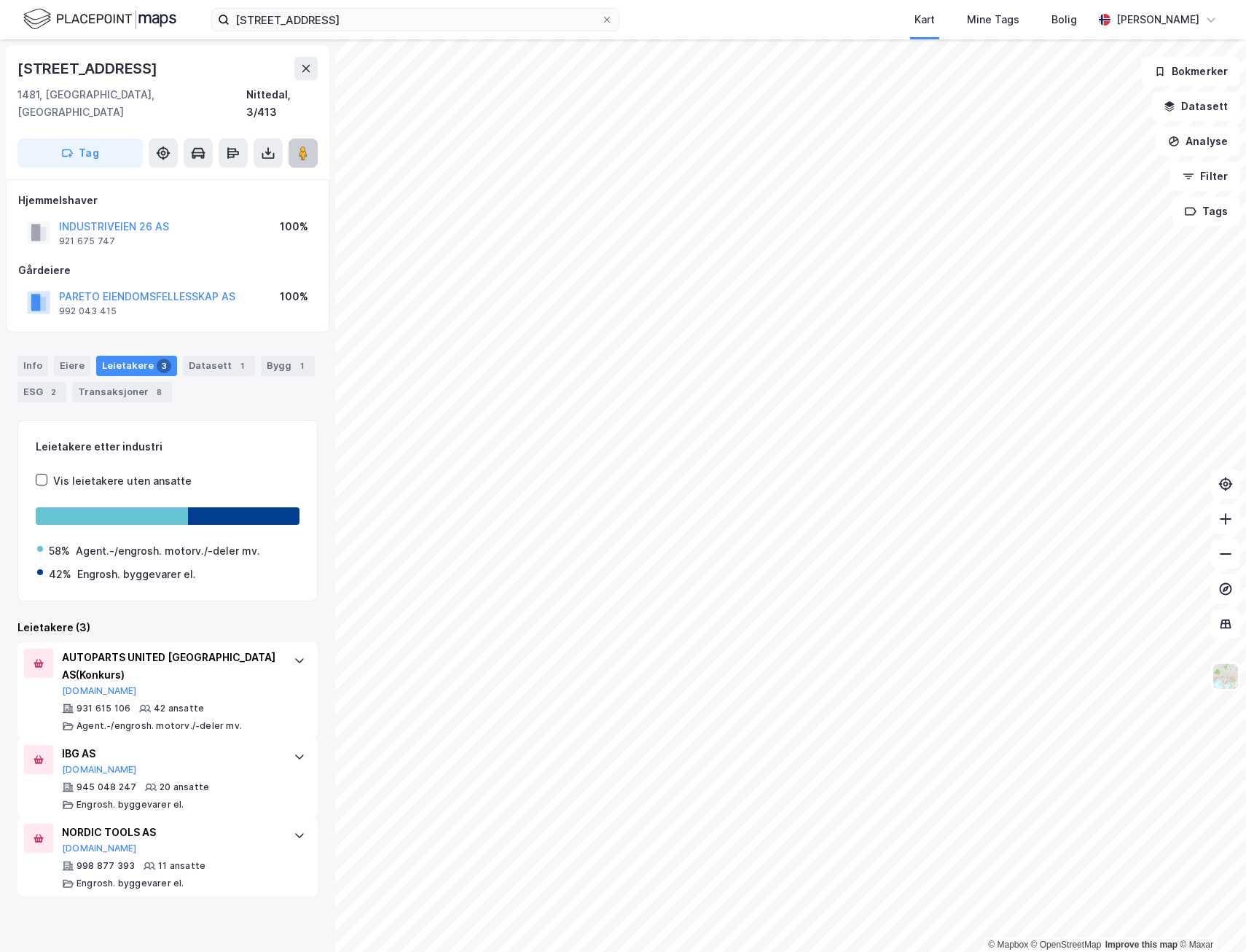
click at [303, 146] on image at bounding box center [303, 153] width 9 height 15
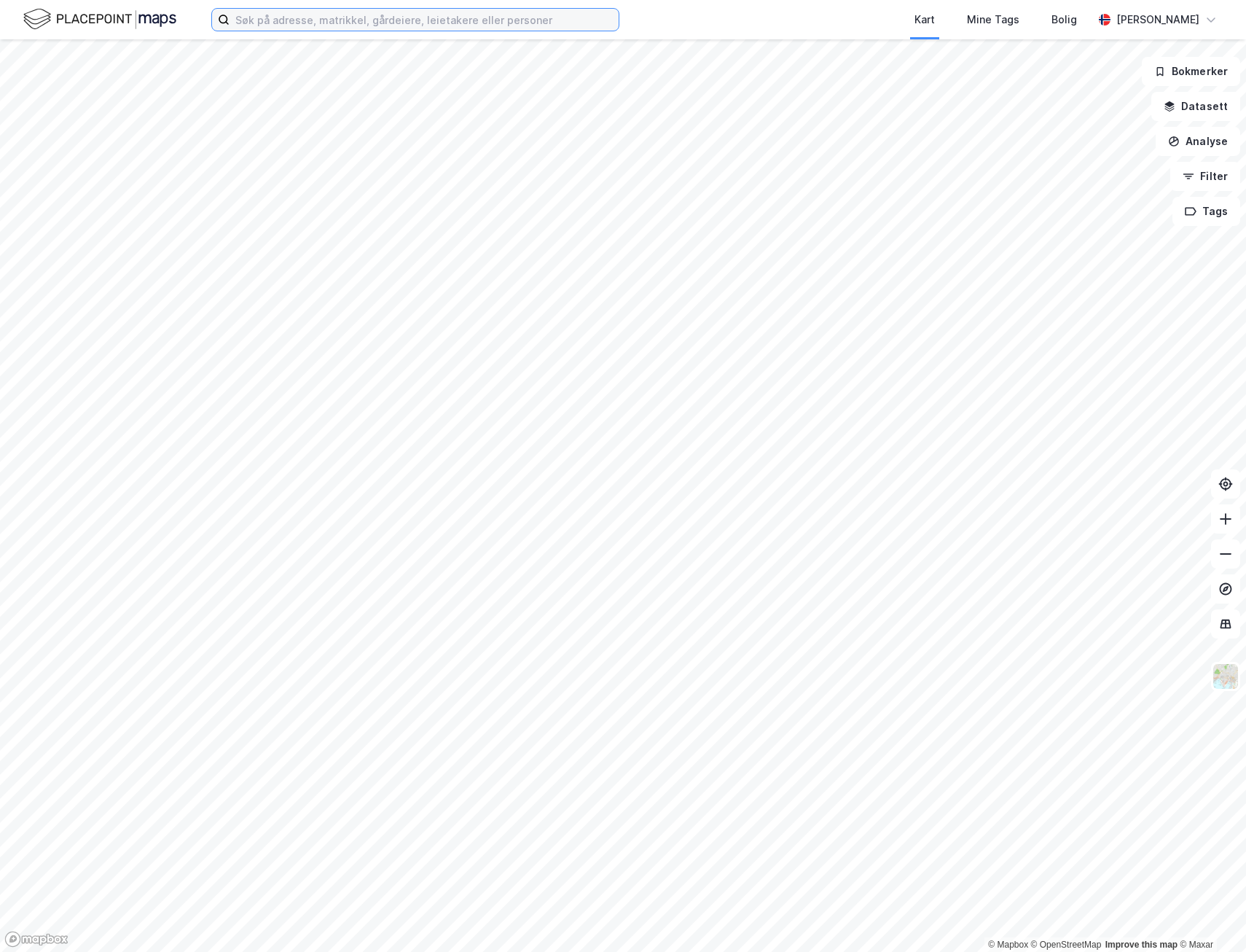
click at [329, 22] on input at bounding box center [423, 19] width 389 height 22
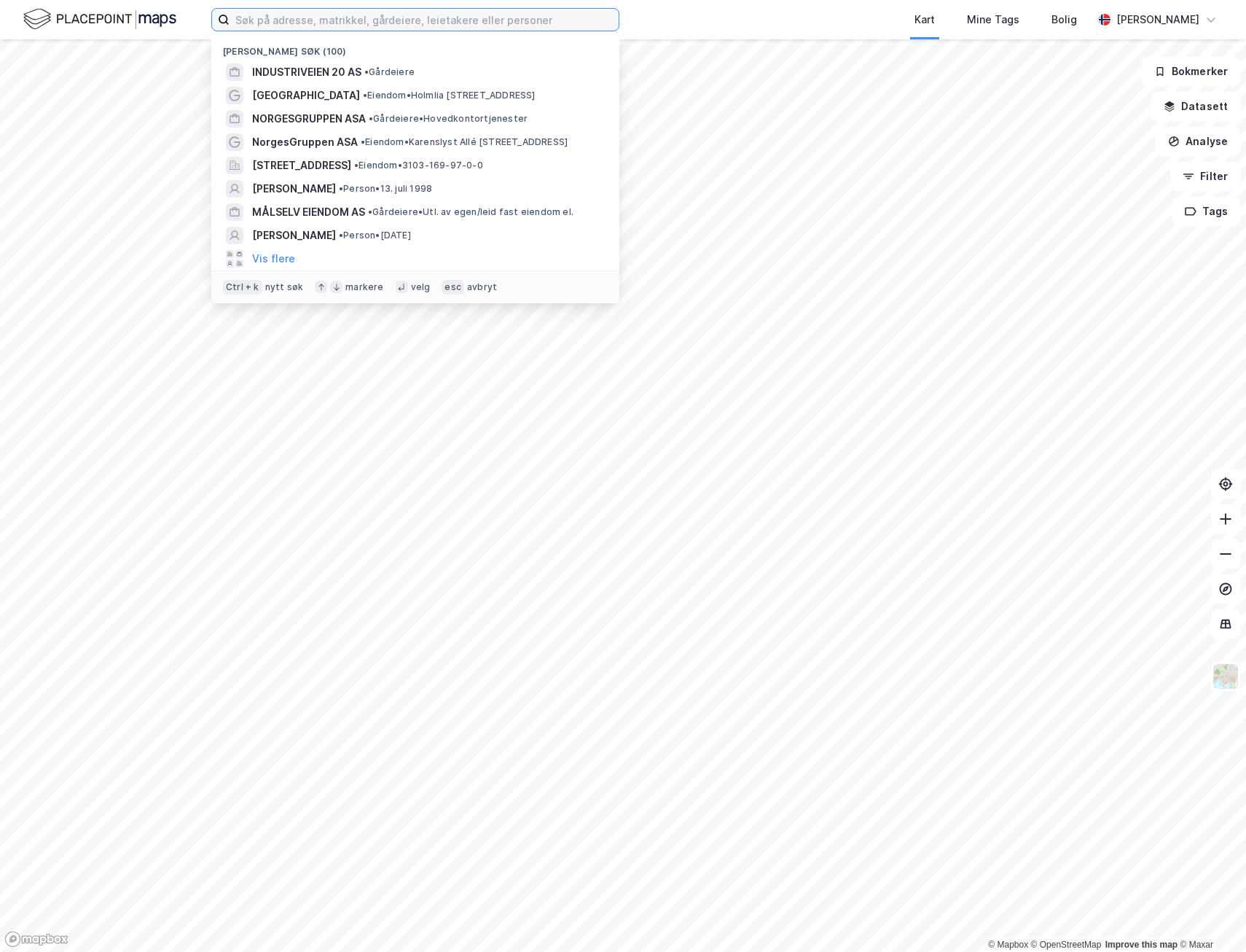
paste input "[PERSON_NAME]"
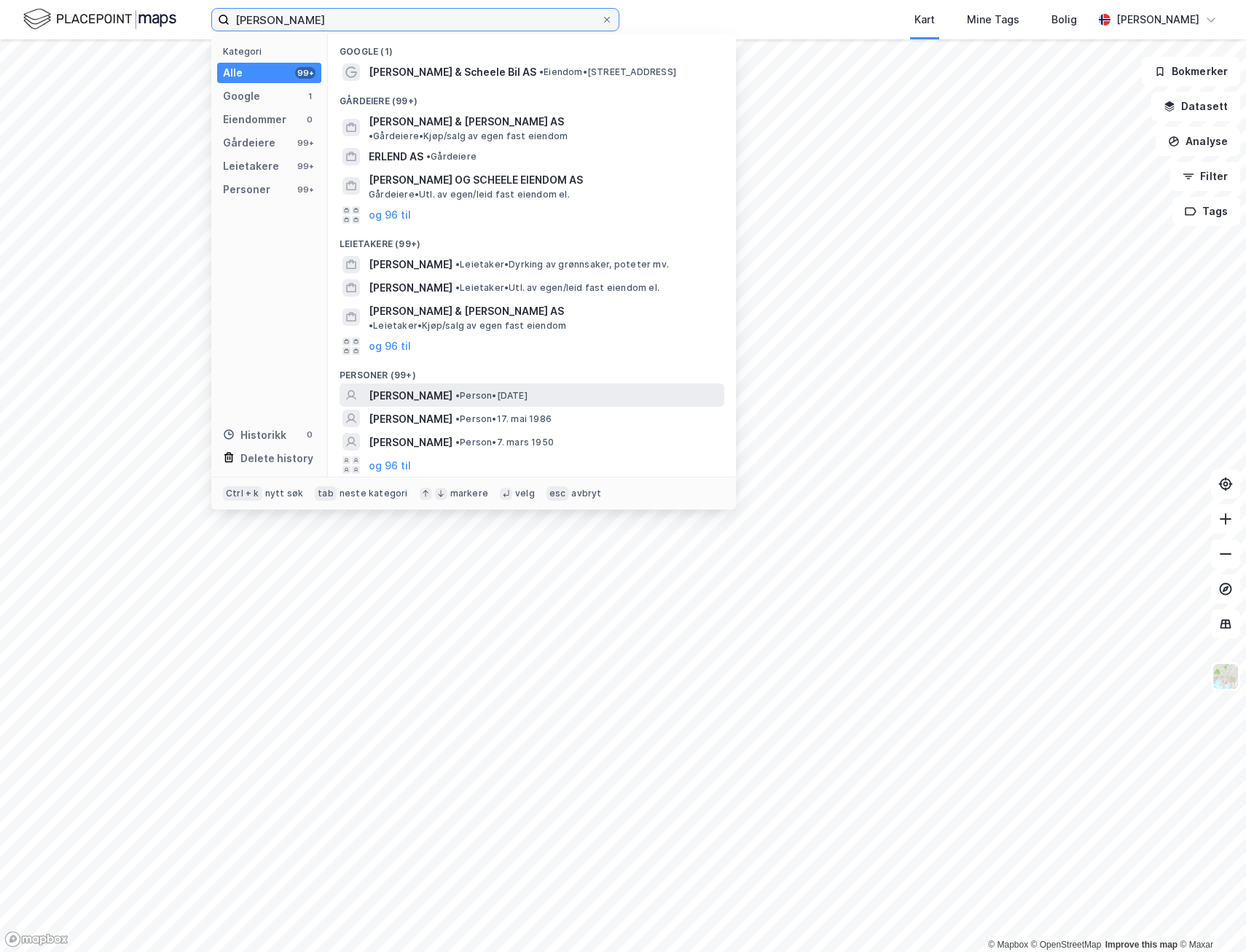
type input "[PERSON_NAME]"
click at [453, 388] on span "[PERSON_NAME]" at bounding box center [411, 396] width 84 height 17
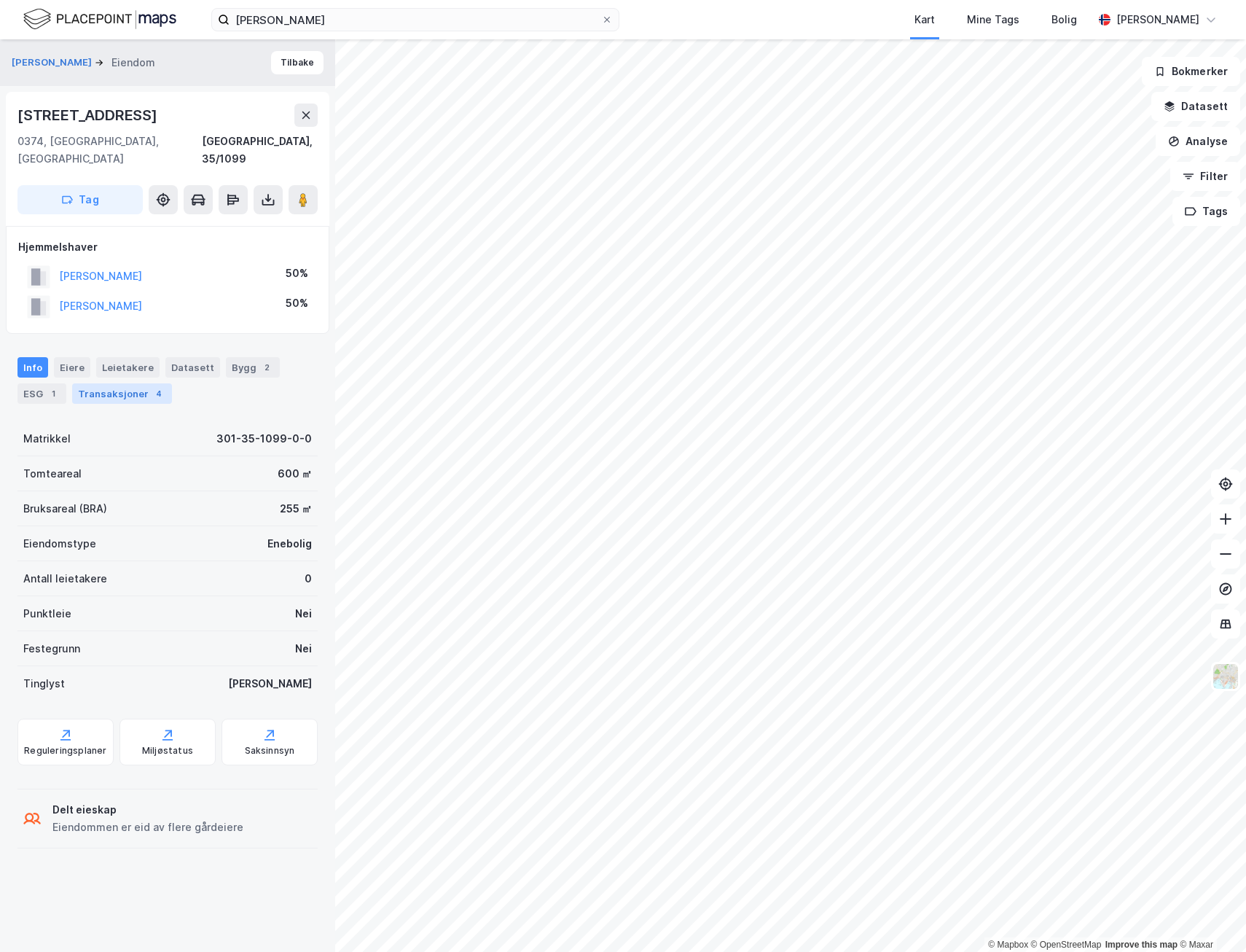
click at [127, 384] on div "Transaksjoner 4" at bounding box center [121, 393] width 100 height 20
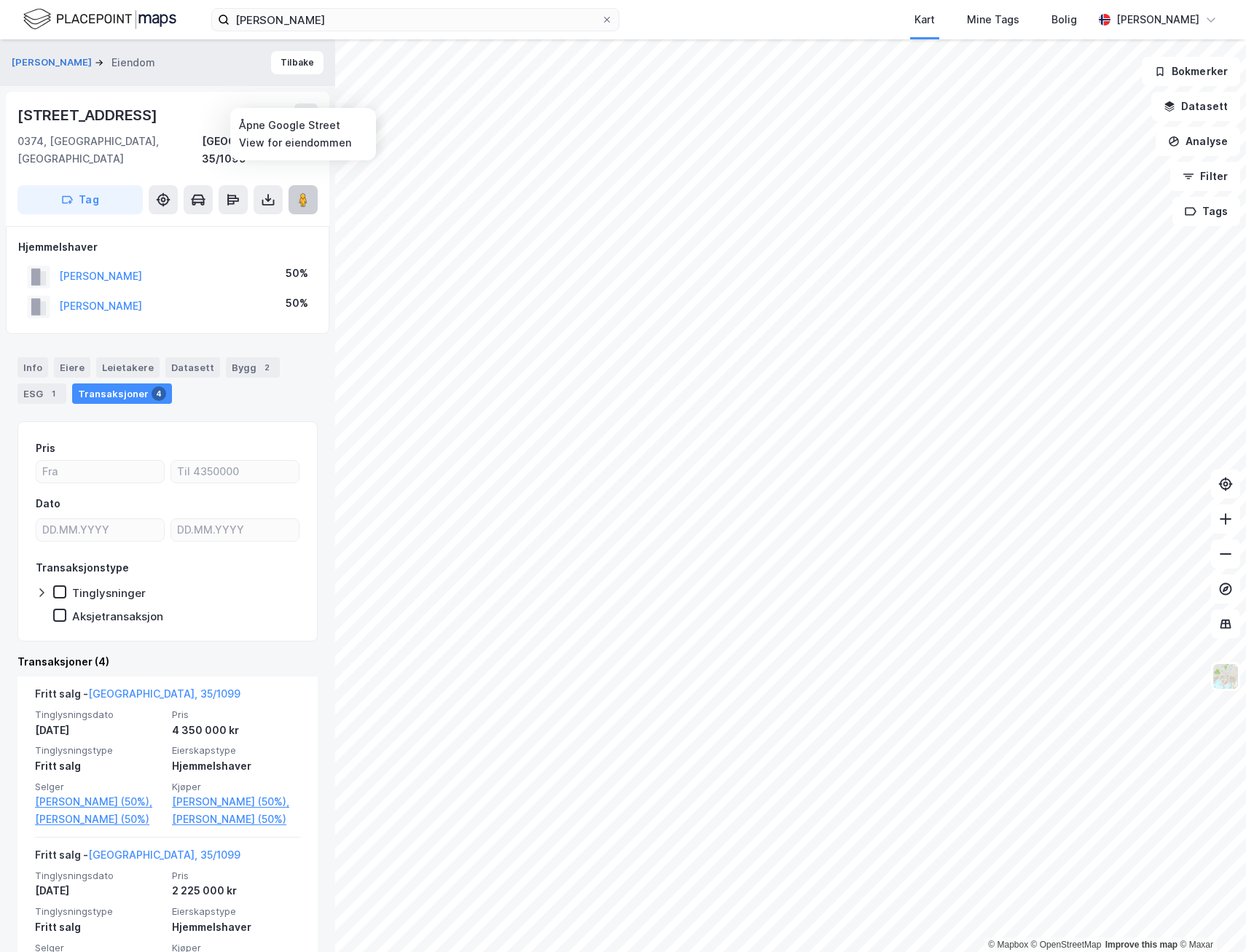
click at [298, 192] on icon at bounding box center [303, 199] width 15 height 15
